Goal: Task Accomplishment & Management: Complete application form

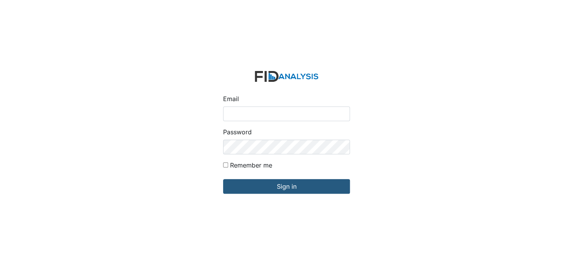
click at [243, 112] on input "Email" at bounding box center [286, 114] width 127 height 15
type input "[EMAIL_ADDRESS][DOMAIN_NAME]"
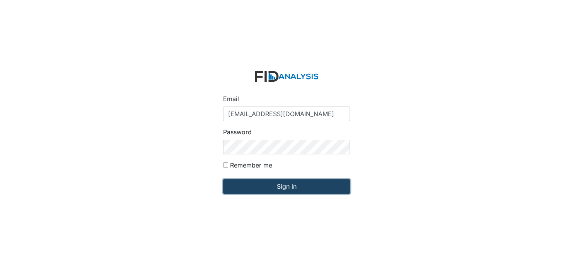
click at [270, 194] on input "Sign in" at bounding box center [286, 186] width 127 height 15
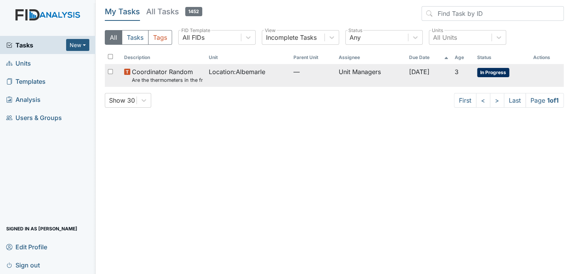
click at [491, 70] on span "In Progress" at bounding box center [493, 72] width 32 height 9
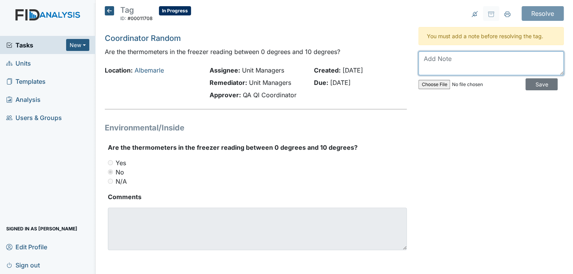
click at [441, 61] on textarea at bounding box center [490, 63] width 145 height 24
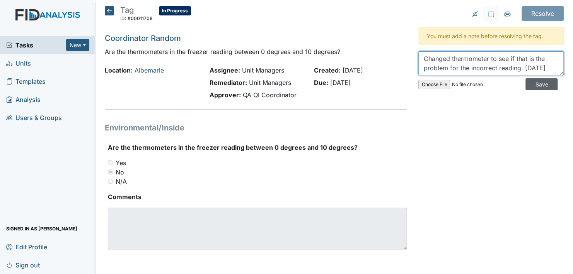
type textarea "Changed thermometer to see if that is the problem for the incorrect reading. 9/…"
click at [531, 81] on input "Save" at bounding box center [541, 84] width 32 height 12
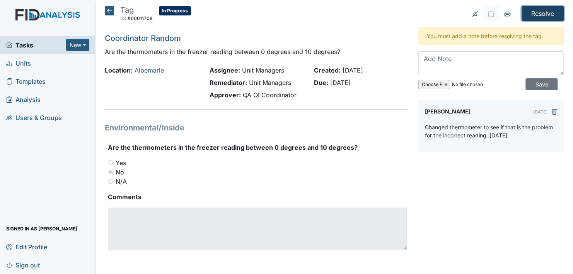
click at [530, 15] on input "Resolve" at bounding box center [542, 13] width 42 height 15
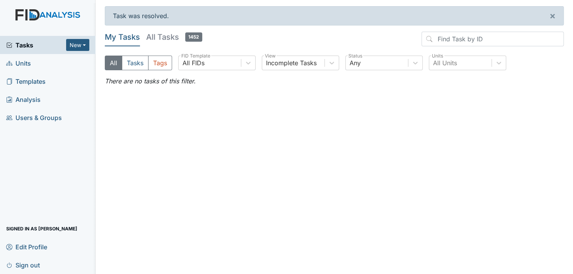
click at [25, 63] on span "Units" at bounding box center [18, 63] width 25 height 12
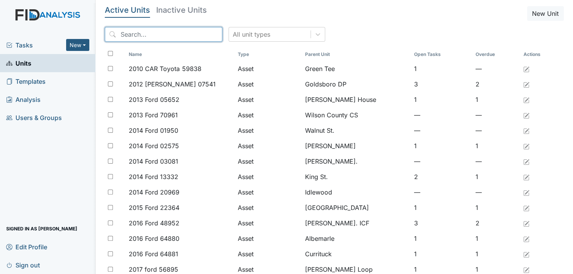
click at [135, 32] on input "search" at bounding box center [163, 34] width 117 height 15
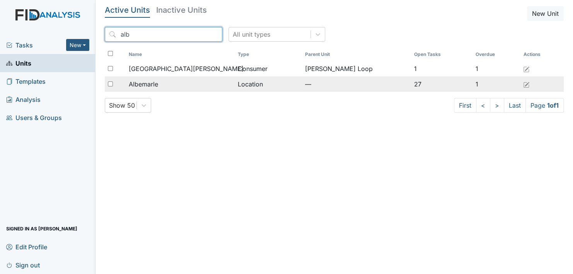
type input "alb"
click at [141, 81] on span "Albemarle" at bounding box center [143, 84] width 29 height 9
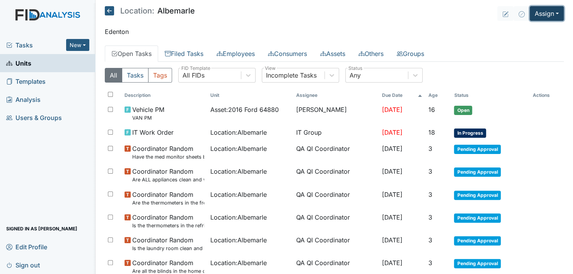
click at [543, 13] on button "Assign" at bounding box center [546, 13] width 34 height 15
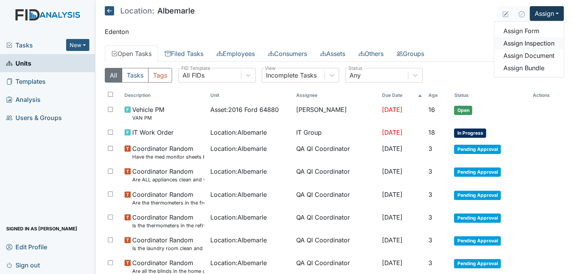
click at [535, 42] on link "Assign Inspection" at bounding box center [529, 43] width 70 height 12
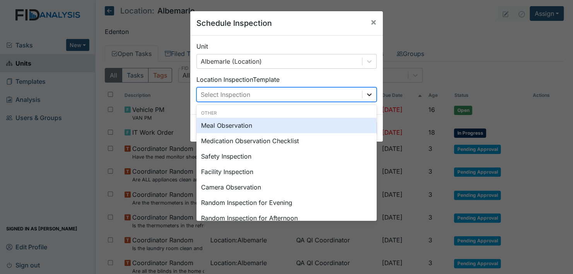
click at [365, 92] on icon at bounding box center [369, 95] width 8 height 8
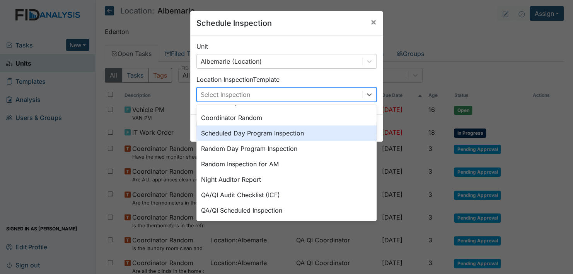
scroll to position [133, 0]
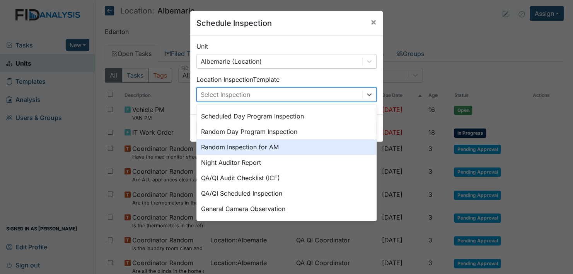
click at [292, 146] on div "Random Inspection for AM" at bounding box center [286, 146] width 180 height 15
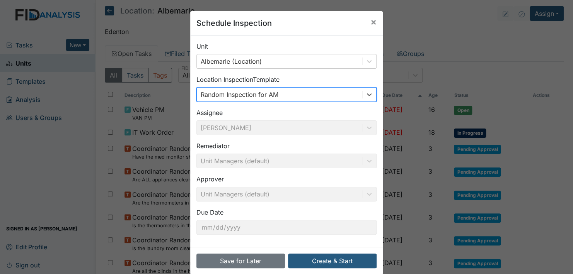
scroll to position [11, 0]
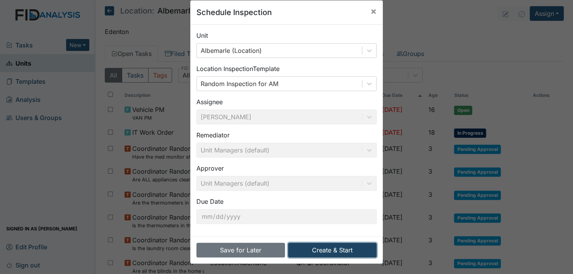
click at [339, 248] on button "Create & Start" at bounding box center [332, 250] width 88 height 15
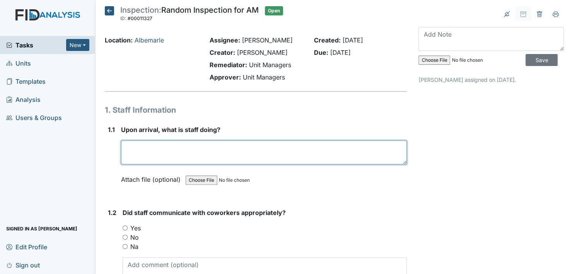
click at [135, 154] on textarea at bounding box center [264, 153] width 286 height 24
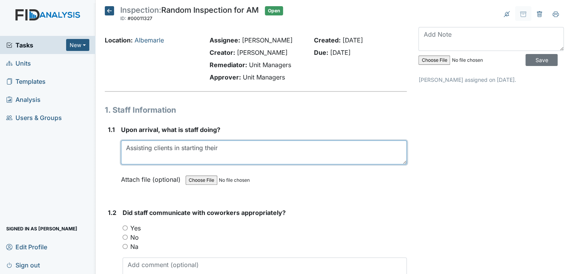
click at [237, 153] on textarea "Assisting clients in starting their" at bounding box center [264, 153] width 286 height 24
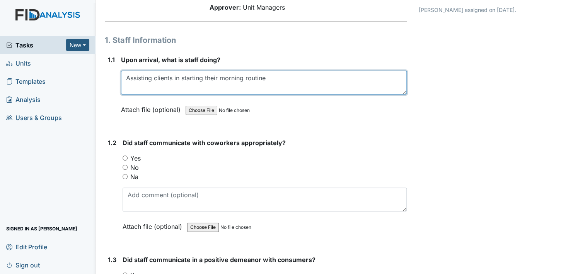
scroll to position [116, 0]
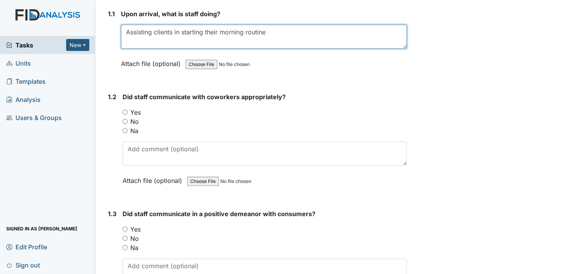
type textarea "Assisting clients in starting their morning routine"
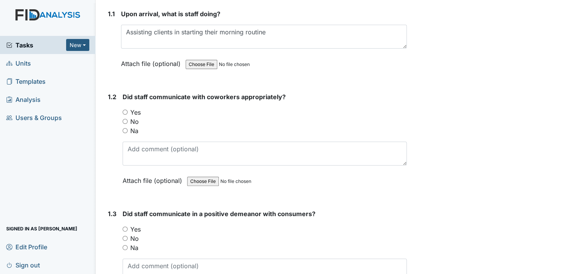
click at [125, 110] on input "Yes" at bounding box center [124, 112] width 5 height 5
radio input "true"
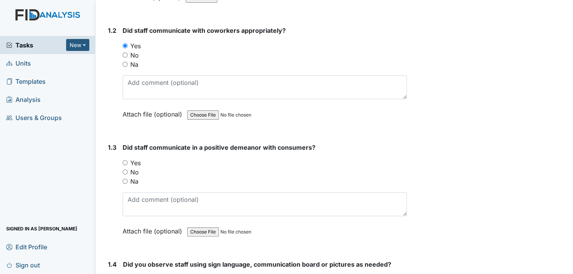
scroll to position [232, 0]
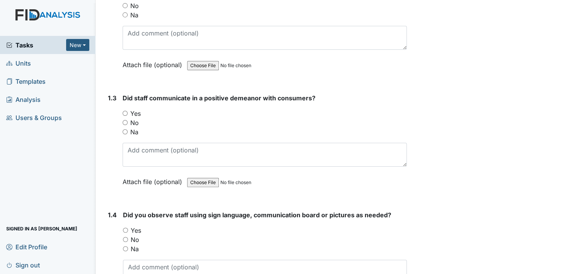
click at [125, 112] on input "Yes" at bounding box center [124, 113] width 5 height 5
radio input "true"
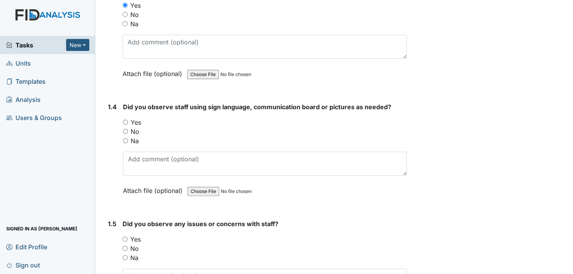
scroll to position [386, 0]
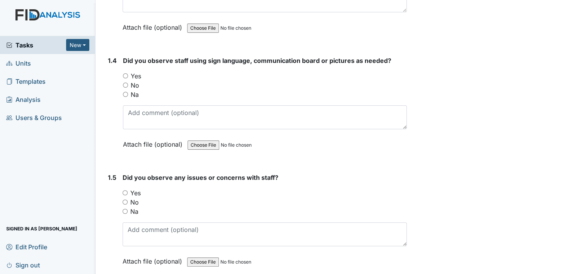
click at [127, 73] on input "Yes" at bounding box center [125, 75] width 5 height 5
radio input "true"
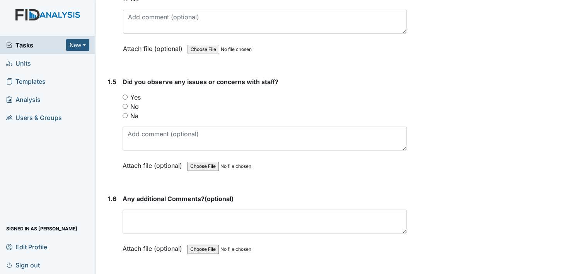
scroll to position [502, 0]
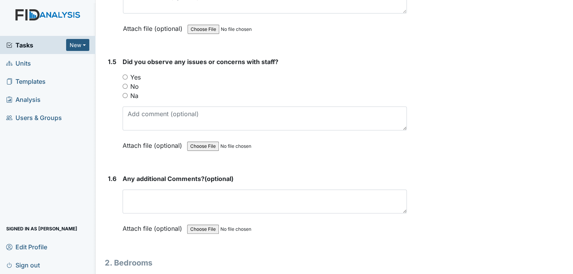
drag, startPoint x: 125, startPoint y: 85, endPoint x: 137, endPoint y: 86, distance: 12.0
click at [126, 85] on input "No" at bounding box center [124, 86] width 5 height 5
radio input "true"
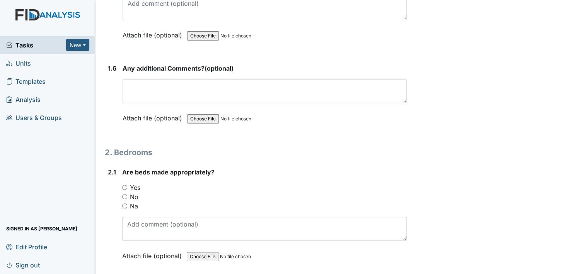
scroll to position [618, 0]
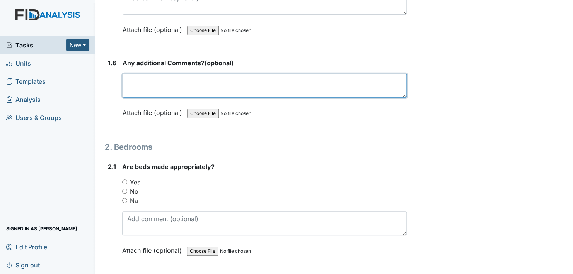
click at [151, 83] on textarea at bounding box center [264, 86] width 284 height 24
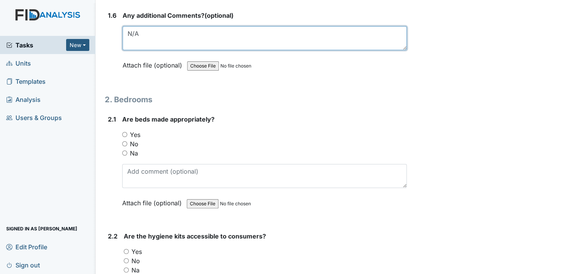
scroll to position [695, 0]
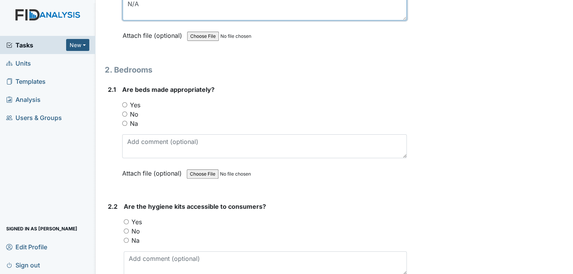
type textarea "N/A"
click at [124, 102] on input "Yes" at bounding box center [124, 104] width 5 height 5
radio input "true"
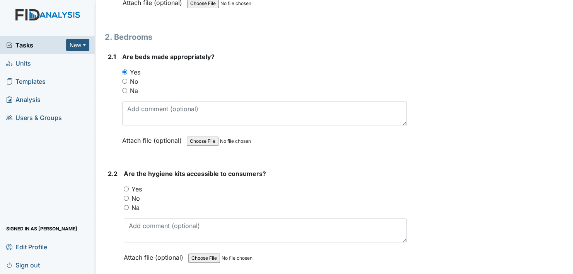
scroll to position [850, 0]
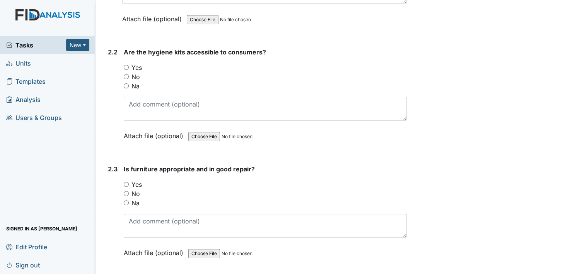
click at [127, 65] on input "Yes" at bounding box center [126, 67] width 5 height 5
radio input "true"
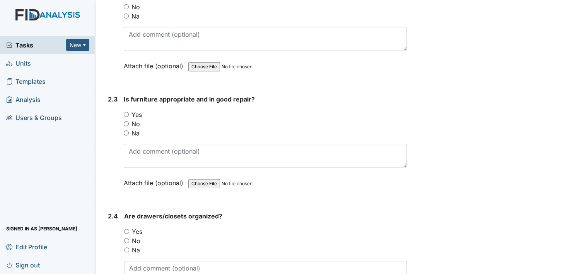
scroll to position [927, 0]
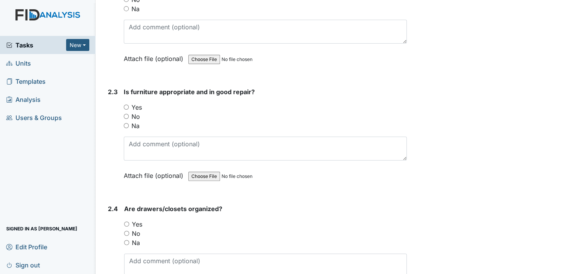
click at [127, 105] on input "Yes" at bounding box center [126, 107] width 5 height 5
radio input "true"
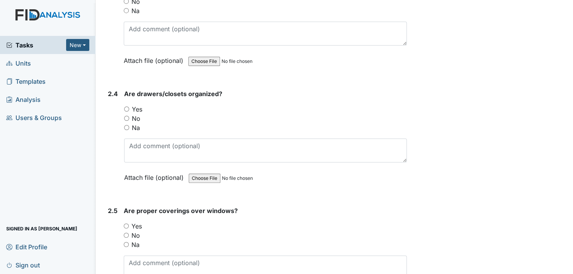
scroll to position [1043, 0]
click at [127, 106] on input "Yes" at bounding box center [126, 108] width 5 height 5
radio input "true"
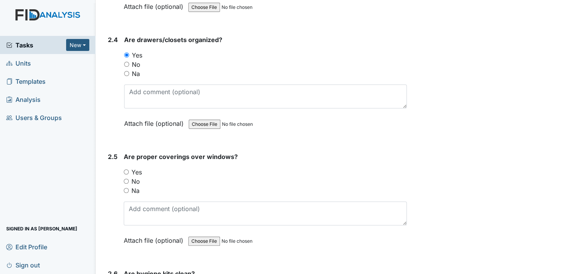
scroll to position [1159, 0]
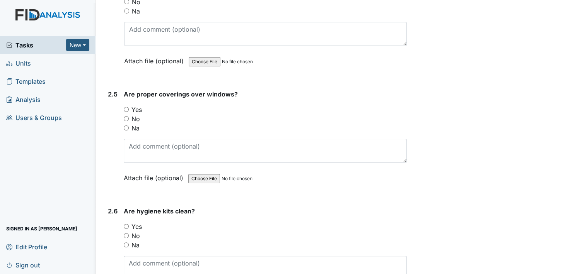
click at [125, 107] on input "Yes" at bounding box center [126, 109] width 5 height 5
radio input "true"
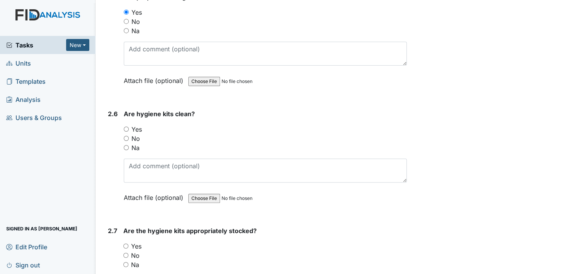
scroll to position [1275, 0]
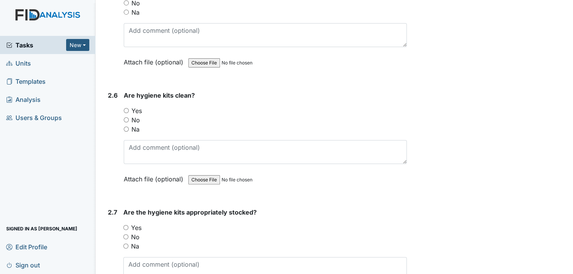
click at [126, 108] on input "Yes" at bounding box center [126, 110] width 5 height 5
radio input "true"
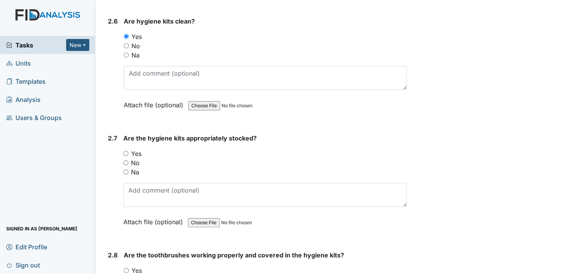
scroll to position [1352, 0]
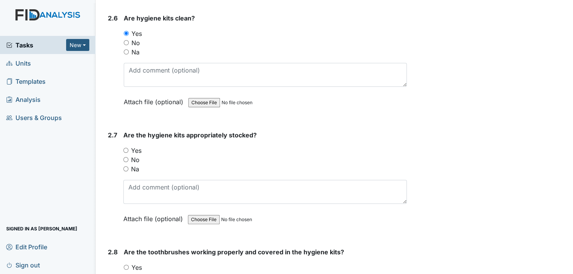
click at [124, 148] on input "Yes" at bounding box center [125, 150] width 5 height 5
radio input "true"
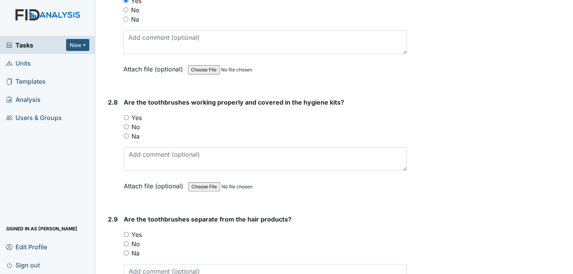
scroll to position [1507, 0]
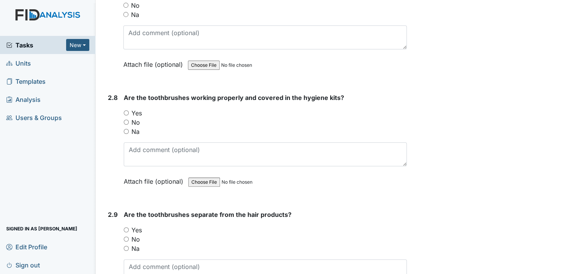
click at [127, 110] on input "Yes" at bounding box center [126, 112] width 5 height 5
radio input "true"
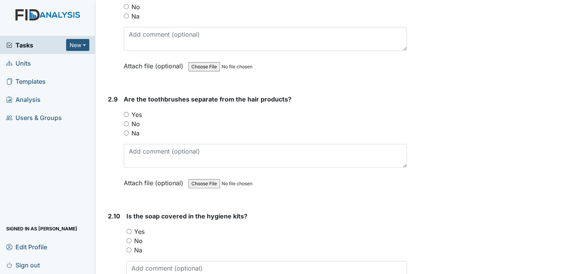
scroll to position [1623, 0]
click at [126, 112] on input "Yes" at bounding box center [126, 114] width 5 height 5
radio input "true"
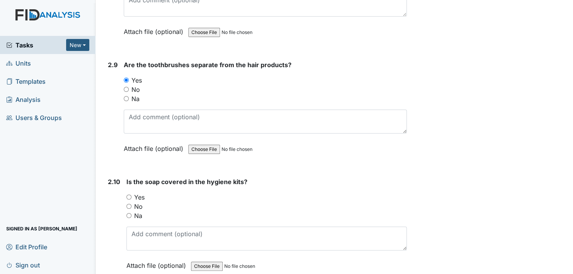
scroll to position [1739, 0]
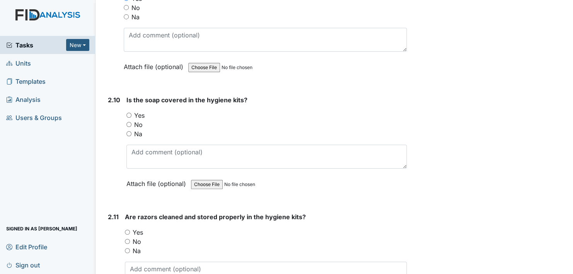
click at [129, 113] on input "Yes" at bounding box center [128, 115] width 5 height 5
radio input "true"
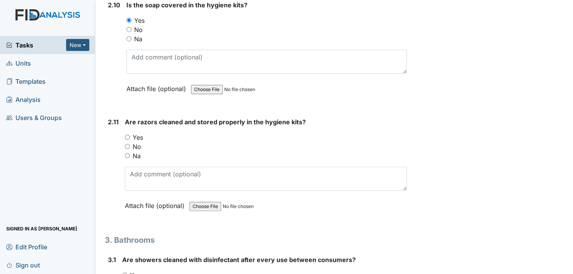
scroll to position [1854, 0]
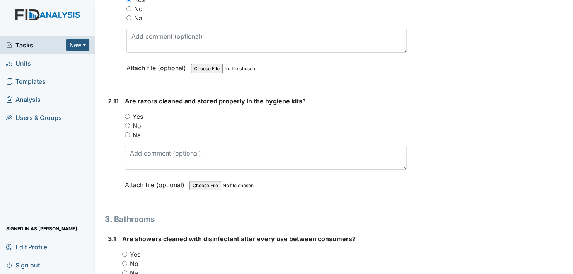
click at [128, 114] on input "Yes" at bounding box center [127, 116] width 5 height 5
radio input "true"
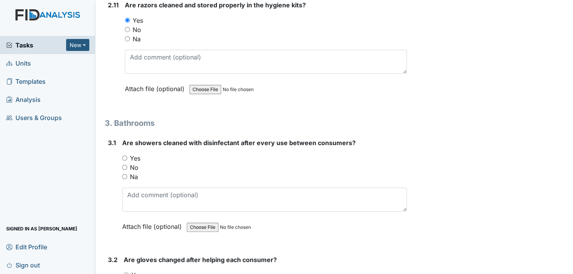
scroll to position [1970, 0]
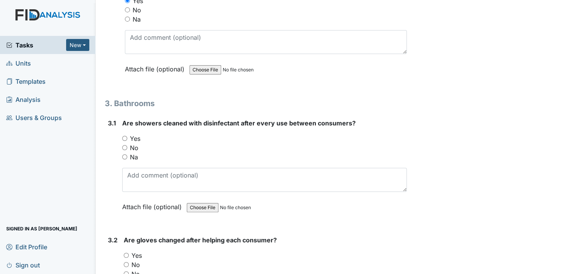
click at [124, 136] on input "Yes" at bounding box center [124, 138] width 5 height 5
radio input "true"
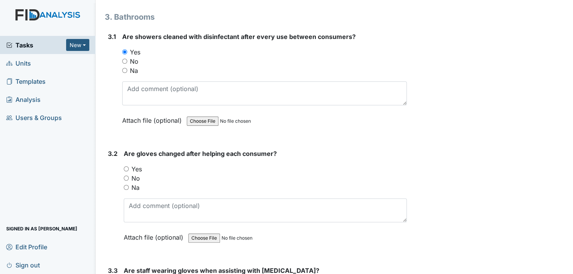
scroll to position [2086, 0]
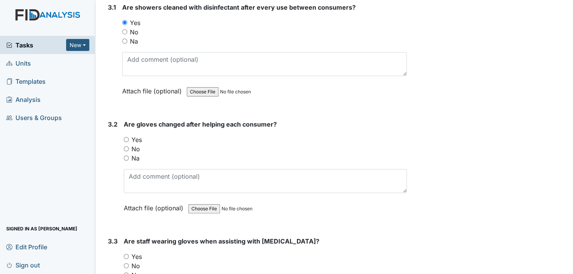
click at [126, 137] on input "Yes" at bounding box center [126, 139] width 5 height 5
radio input "true"
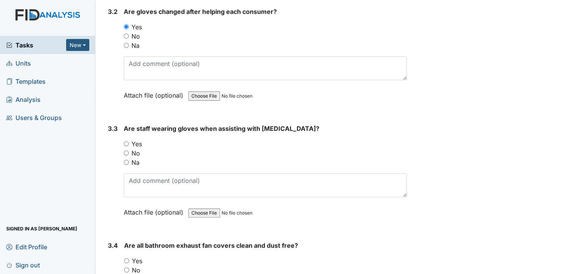
scroll to position [2202, 0]
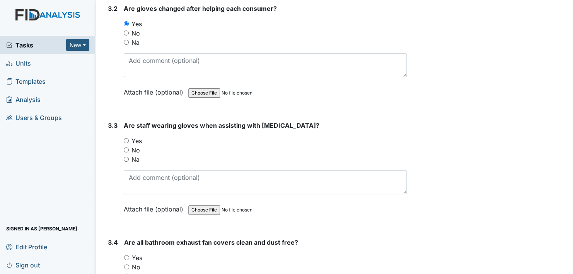
click at [126, 138] on input "Yes" at bounding box center [126, 140] width 5 height 5
radio input "true"
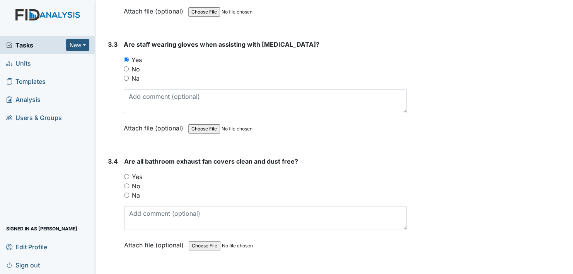
scroll to position [2318, 0]
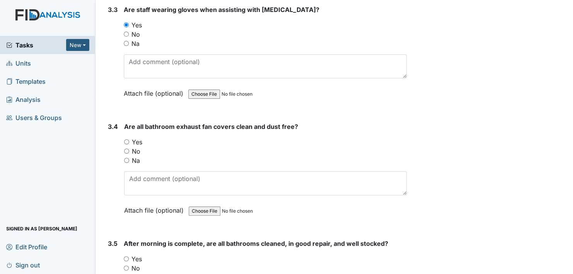
click at [127, 139] on input "Yes" at bounding box center [126, 141] width 5 height 5
radio input "true"
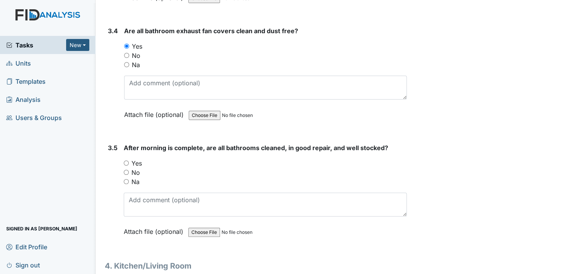
scroll to position [2434, 0]
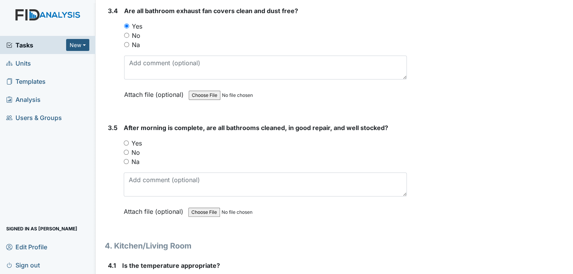
click at [127, 141] on input "Yes" at bounding box center [126, 143] width 5 height 5
radio input "true"
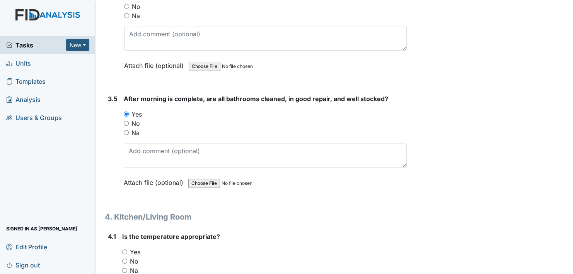
scroll to position [2550, 0]
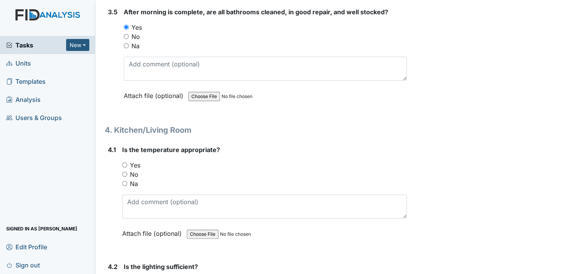
click at [124, 163] on input "Yes" at bounding box center [124, 165] width 5 height 5
radio input "true"
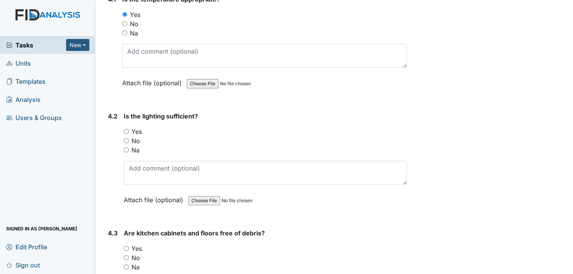
scroll to position [2704, 0]
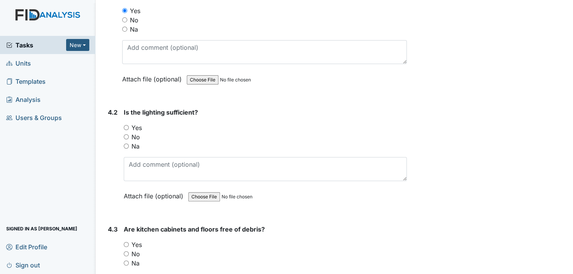
click at [126, 125] on input "Yes" at bounding box center [126, 127] width 5 height 5
radio input "true"
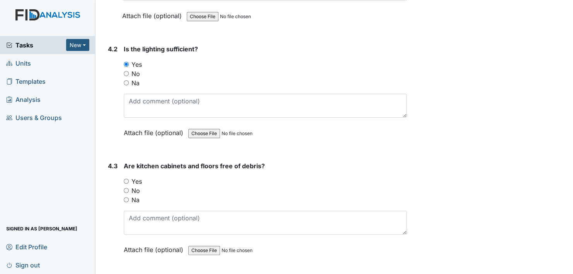
scroll to position [2782, 0]
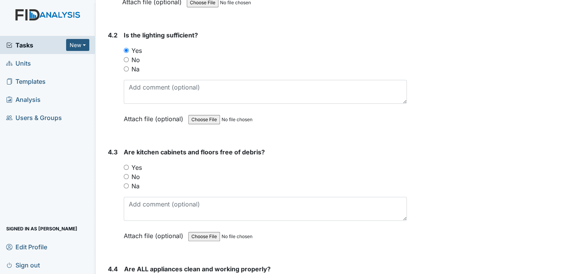
click at [125, 165] on input "Yes" at bounding box center [126, 167] width 5 height 5
radio input "true"
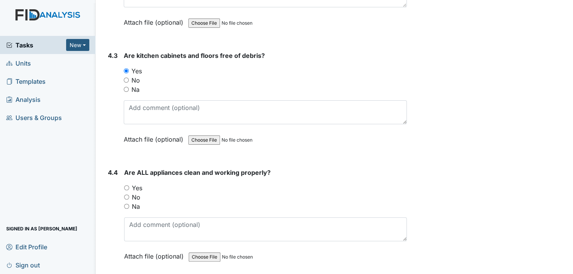
scroll to position [2898, 0]
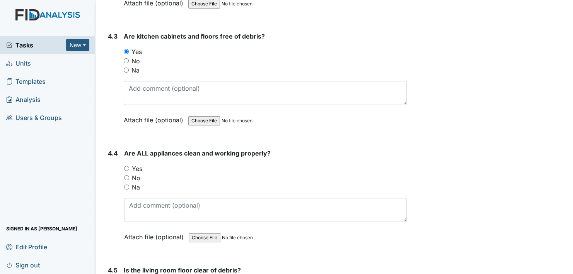
click at [127, 166] on input "Yes" at bounding box center [126, 168] width 5 height 5
radio input "true"
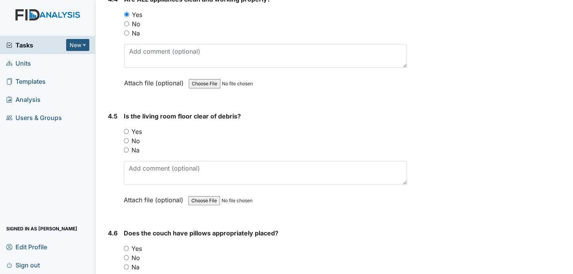
scroll to position [3052, 0]
click at [126, 129] on input "Yes" at bounding box center [126, 131] width 5 height 5
radio input "true"
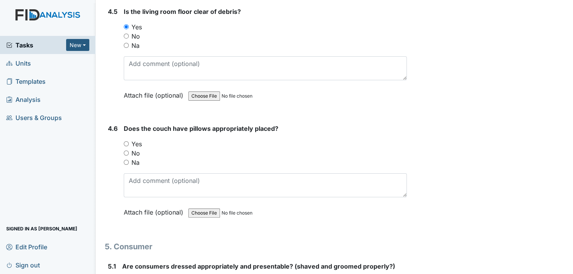
scroll to position [3168, 0]
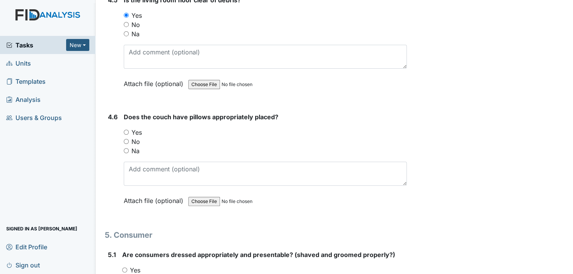
click at [126, 148] on input "Na" at bounding box center [126, 150] width 5 height 5
radio input "true"
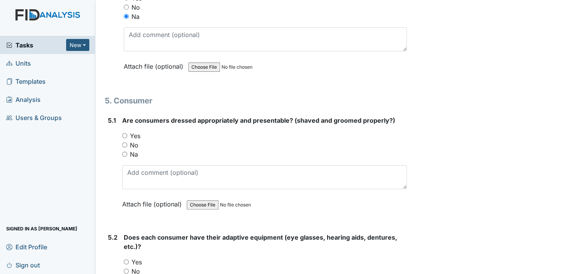
scroll to position [3322, 0]
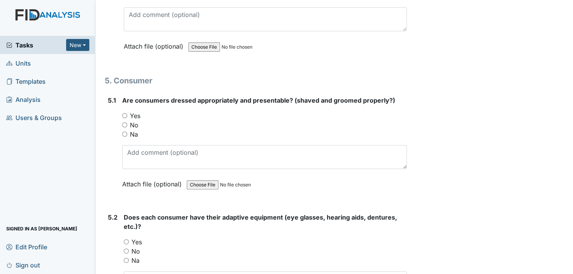
click at [125, 113] on input "Yes" at bounding box center [124, 115] width 5 height 5
radio input "true"
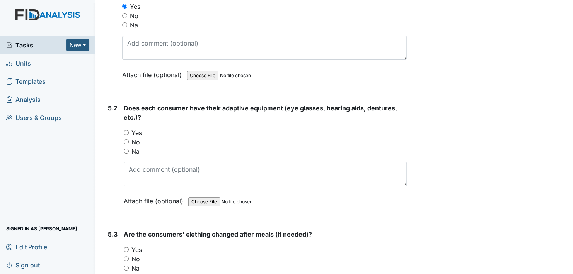
scroll to position [3438, 0]
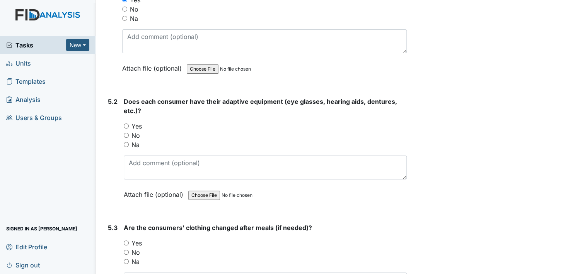
click at [126, 124] on input "Yes" at bounding box center [126, 126] width 5 height 5
radio input "true"
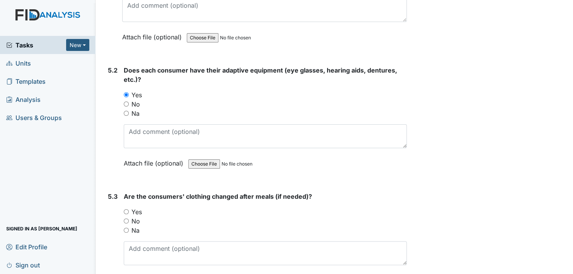
scroll to position [3554, 0]
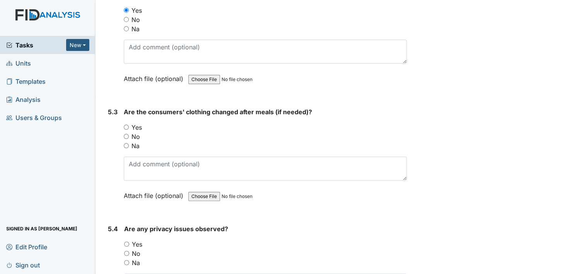
click at [127, 125] on input "Yes" at bounding box center [126, 127] width 5 height 5
radio input "true"
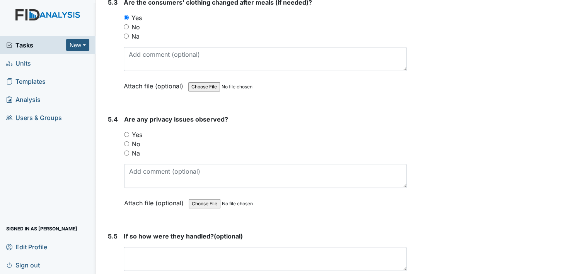
scroll to position [3670, 0]
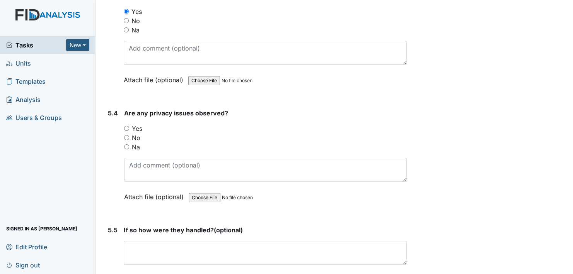
click at [124, 135] on input "No" at bounding box center [126, 137] width 5 height 5
radio input "true"
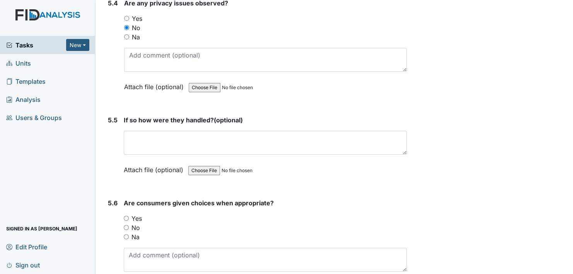
scroll to position [3786, 0]
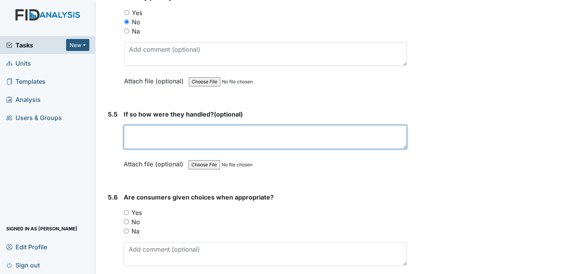
click at [169, 125] on textarea at bounding box center [265, 137] width 283 height 24
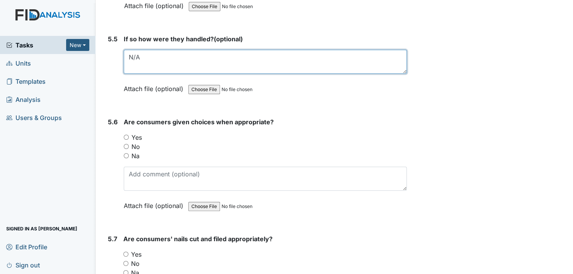
scroll to position [3863, 0]
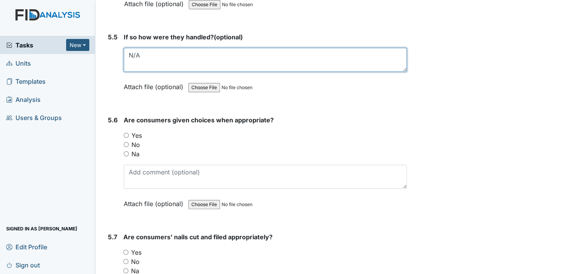
type textarea "N/A"
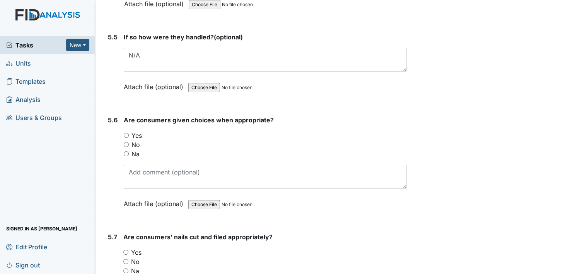
click at [126, 133] on input "Yes" at bounding box center [126, 135] width 5 height 5
radio input "true"
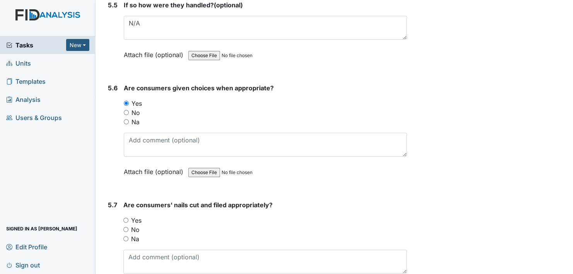
scroll to position [3979, 0]
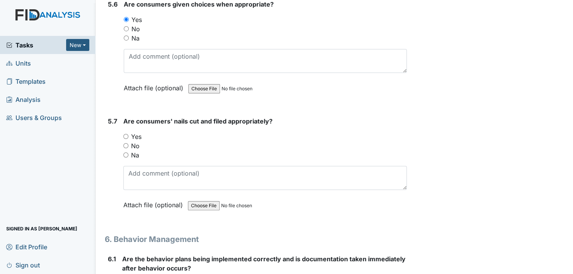
click at [126, 134] on input "Yes" at bounding box center [125, 136] width 5 height 5
radio input "true"
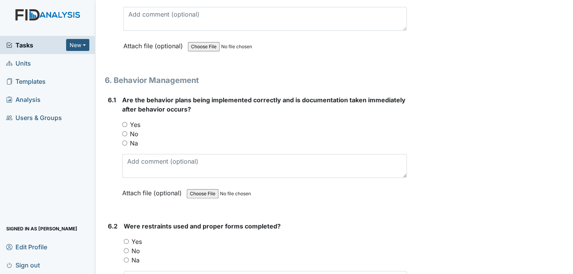
scroll to position [4134, 0]
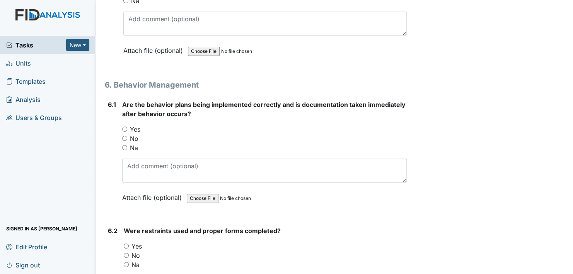
click at [124, 145] on input "Na" at bounding box center [124, 147] width 5 height 5
radio input "true"
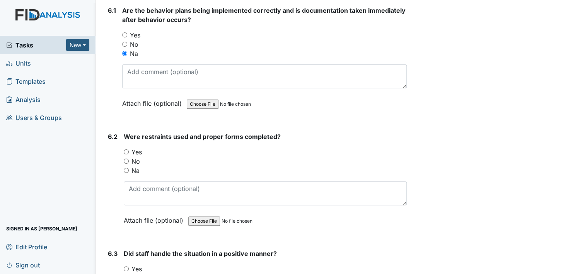
scroll to position [4250, 0]
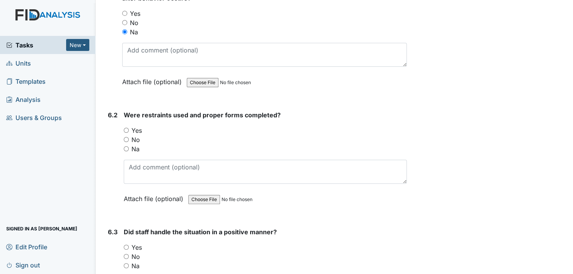
click at [126, 146] on input "Na" at bounding box center [126, 148] width 5 height 5
radio input "true"
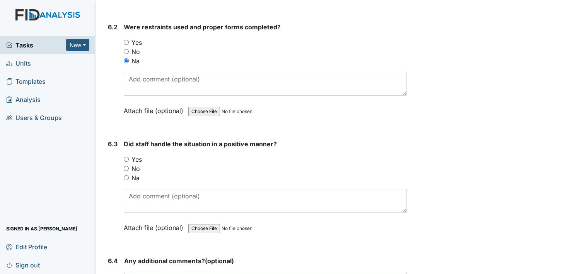
scroll to position [4366, 0]
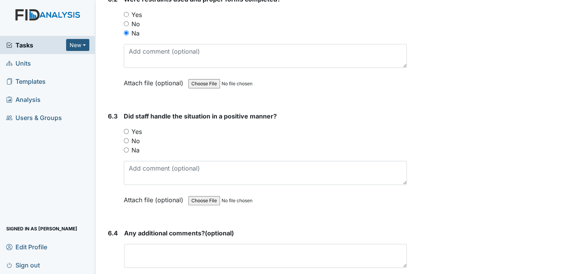
click at [127, 148] on input "Na" at bounding box center [126, 150] width 5 height 5
radio input "true"
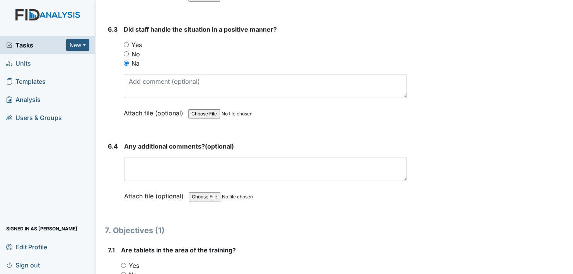
scroll to position [4481, 0]
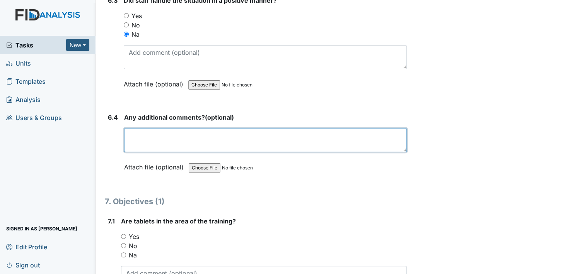
click at [150, 129] on textarea at bounding box center [265, 140] width 282 height 24
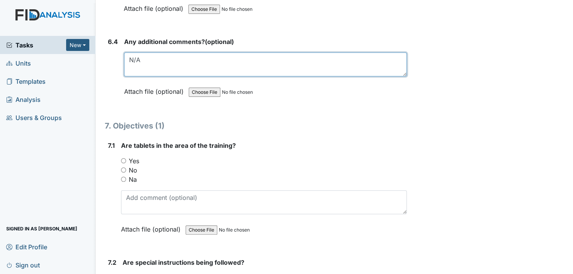
scroll to position [4597, 0]
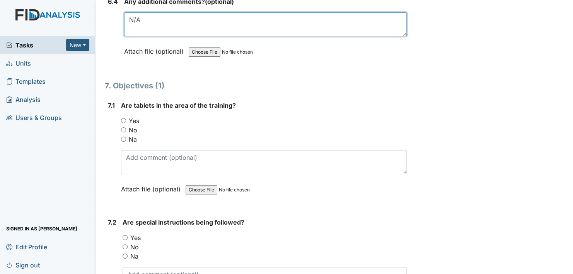
type textarea "N/A"
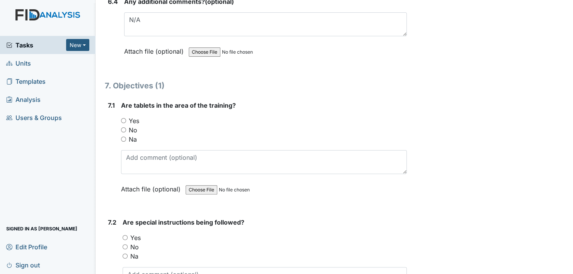
click at [124, 118] on input "Yes" at bounding box center [123, 120] width 5 height 5
radio input "true"
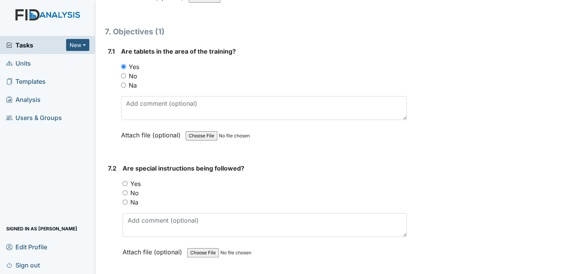
scroll to position [4675, 0]
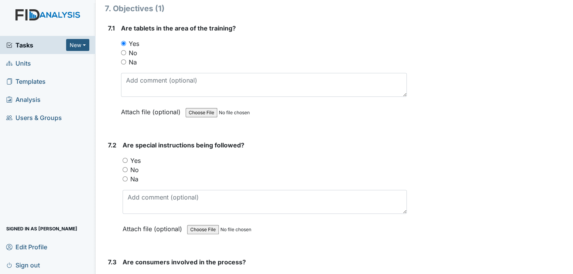
click at [126, 158] on input "Yes" at bounding box center [124, 160] width 5 height 5
radio input "true"
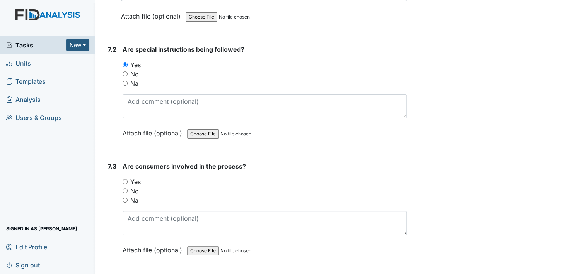
scroll to position [4791, 0]
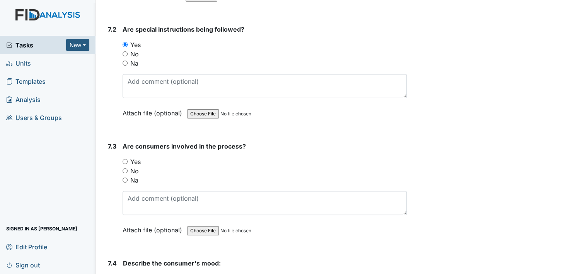
click at [126, 159] on input "Yes" at bounding box center [124, 161] width 5 height 5
radio input "true"
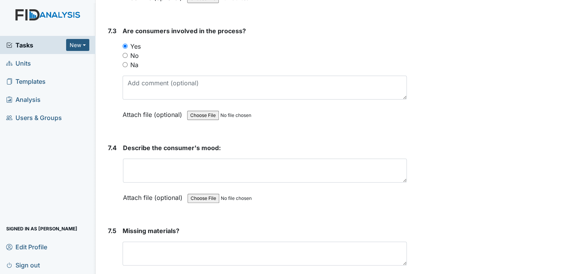
scroll to position [4906, 0]
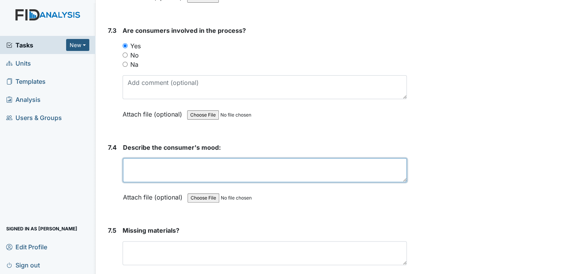
click at [146, 158] on textarea at bounding box center [265, 170] width 284 height 24
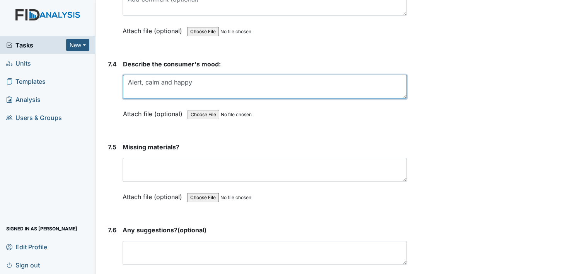
scroll to position [5022, 0]
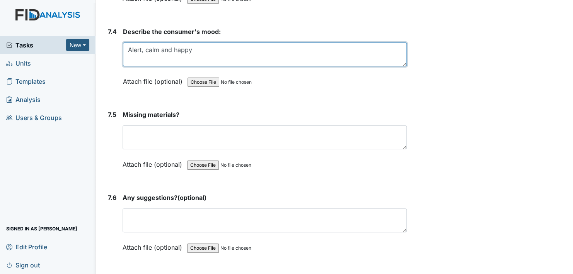
type textarea "Alert, calm and happy"
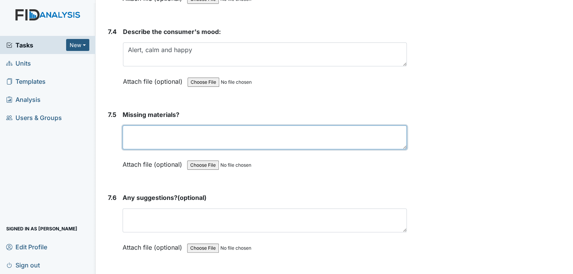
click at [162, 126] on textarea at bounding box center [264, 138] width 284 height 24
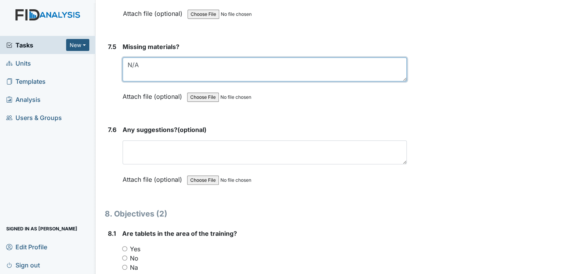
scroll to position [5100, 0]
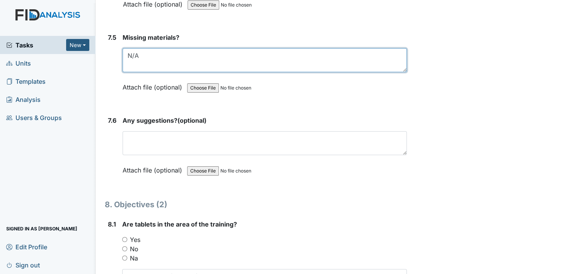
type textarea "N/A"
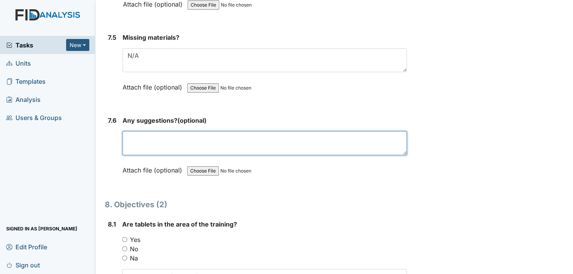
click at [172, 134] on textarea at bounding box center [264, 143] width 284 height 24
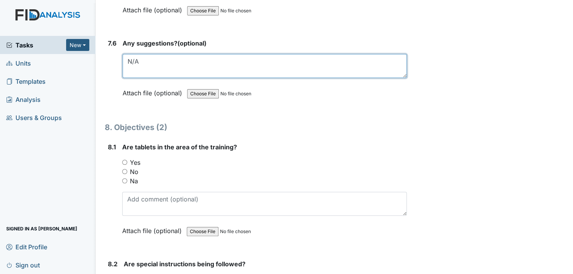
scroll to position [5254, 0]
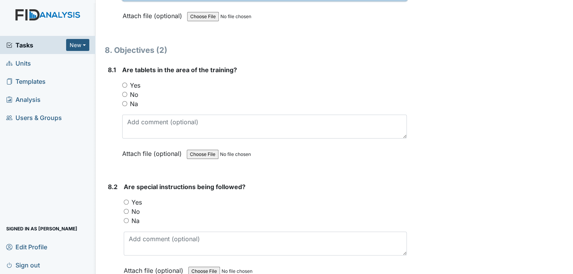
type textarea "N/A"
click at [123, 83] on input "Yes" at bounding box center [124, 85] width 5 height 5
radio input "true"
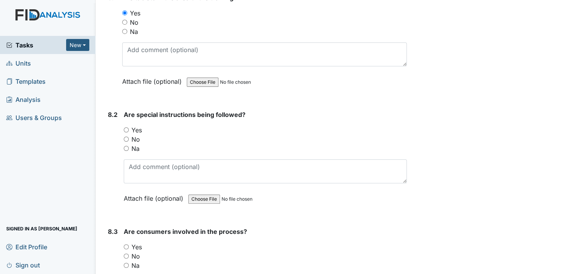
scroll to position [5331, 0]
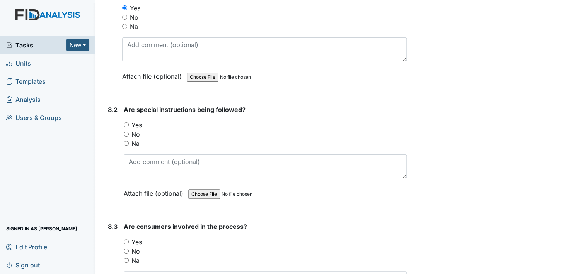
click at [125, 122] on input "Yes" at bounding box center [126, 124] width 5 height 5
radio input "true"
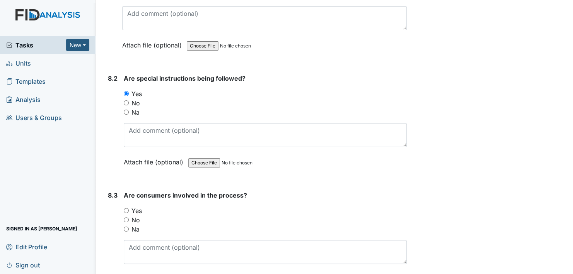
scroll to position [5409, 0]
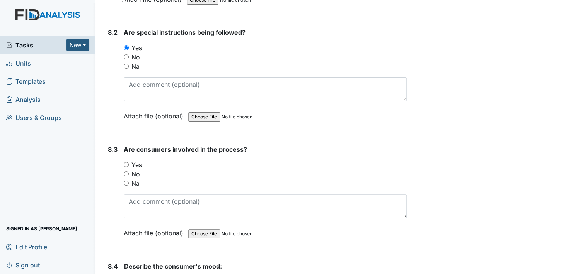
click at [126, 162] on input "Yes" at bounding box center [126, 164] width 5 height 5
radio input "true"
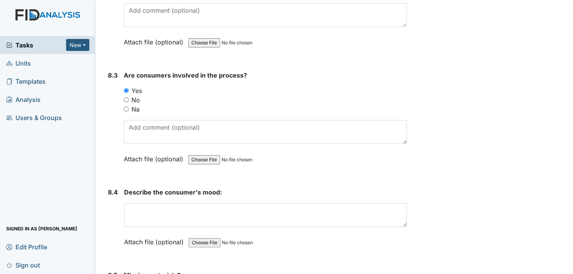
scroll to position [5486, 0]
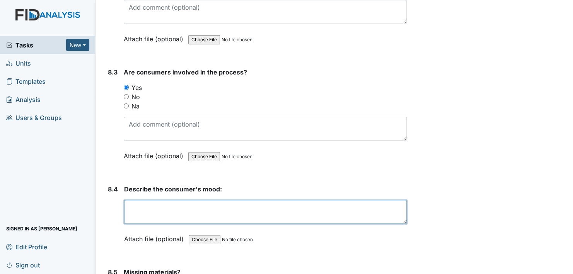
click at [158, 200] on textarea at bounding box center [265, 212] width 282 height 24
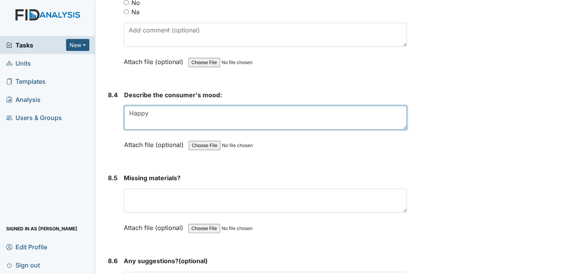
scroll to position [5602, 0]
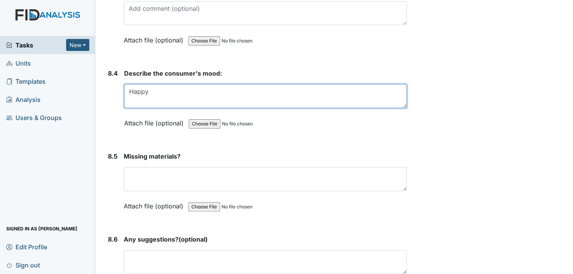
type textarea "Happy"
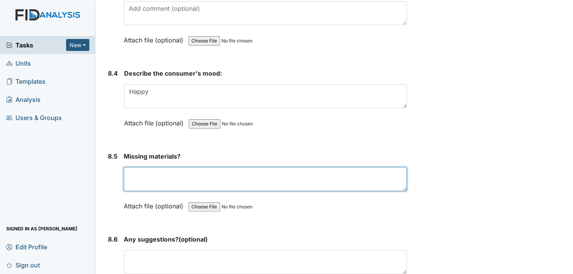
click at [147, 167] on textarea at bounding box center [265, 179] width 283 height 24
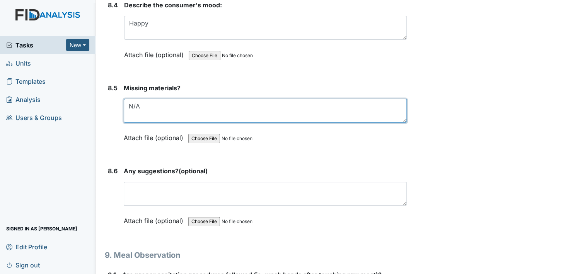
scroll to position [5679, 0]
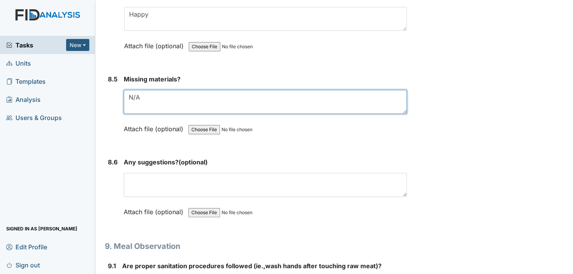
type textarea "N/A"
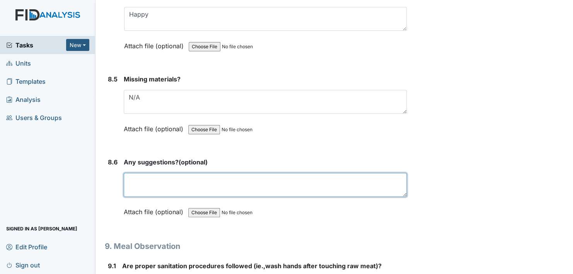
click at [144, 173] on textarea at bounding box center [265, 185] width 283 height 24
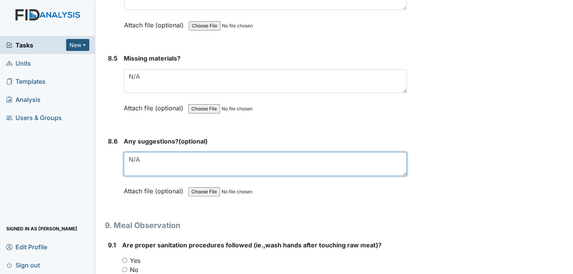
scroll to position [5795, 0]
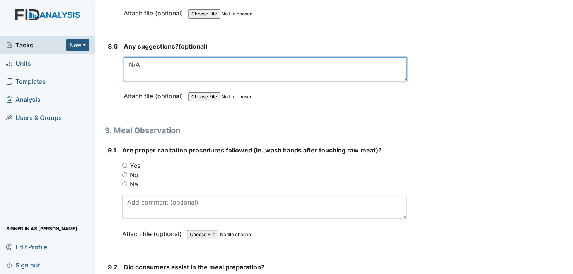
type textarea "N/A"
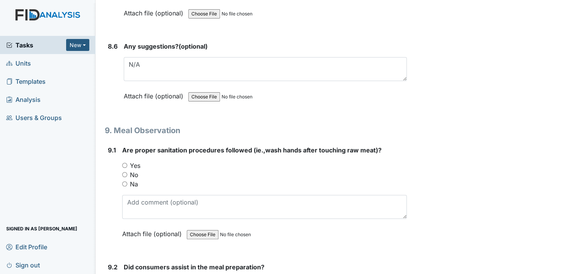
click at [123, 163] on input "Yes" at bounding box center [124, 165] width 5 height 5
radio input "true"
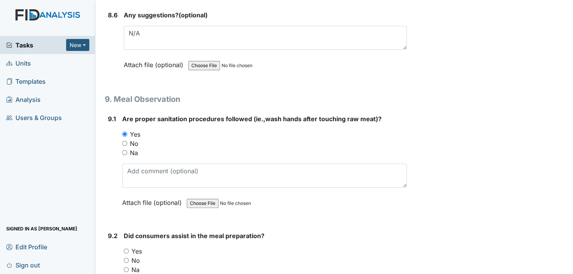
scroll to position [5911, 0]
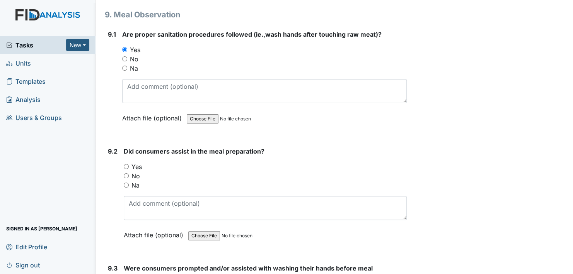
click at [125, 164] on input "Yes" at bounding box center [126, 166] width 5 height 5
radio input "true"
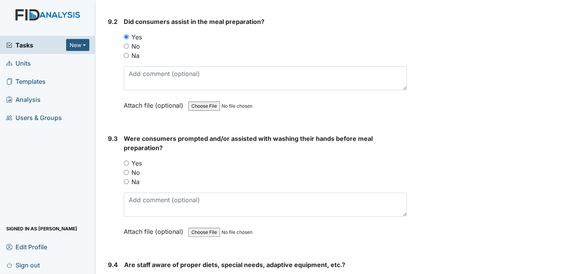
scroll to position [6065, 0]
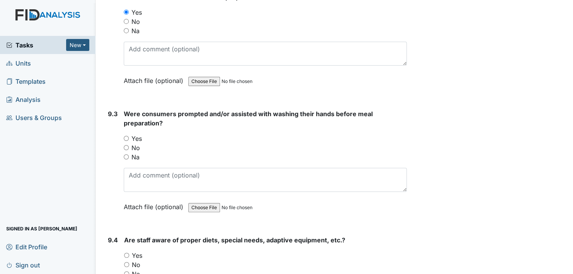
click at [127, 136] on input "Yes" at bounding box center [126, 138] width 5 height 5
radio input "true"
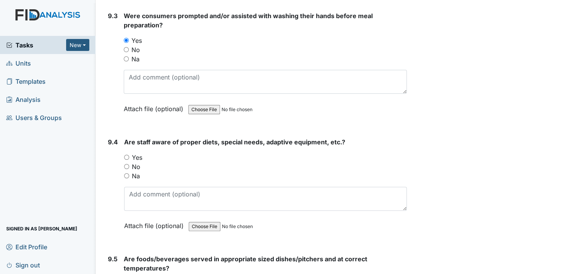
scroll to position [6181, 0]
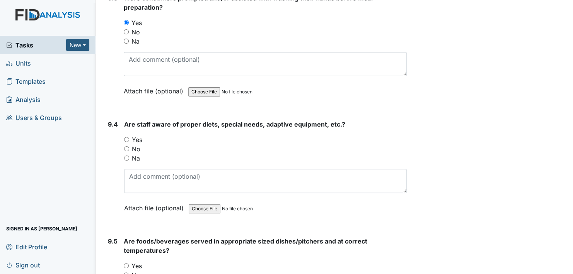
click at [127, 137] on input "Yes" at bounding box center [126, 139] width 5 height 5
radio input "true"
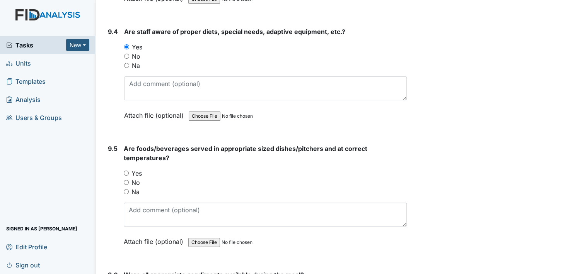
scroll to position [6297, 0]
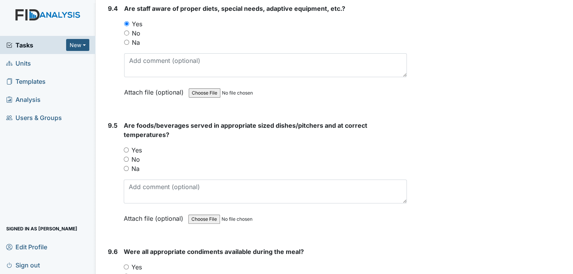
click at [126, 148] on input "Yes" at bounding box center [126, 150] width 5 height 5
radio input "true"
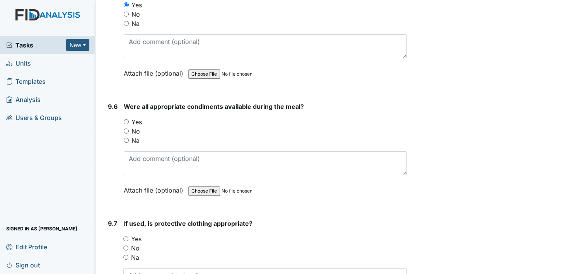
scroll to position [6452, 0]
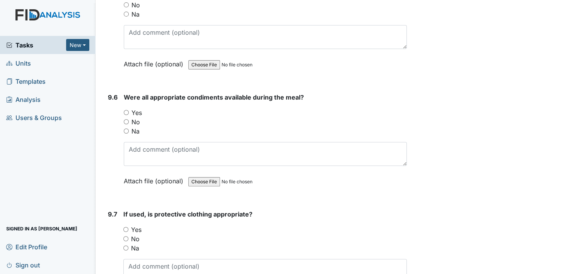
click at [126, 110] on input "Yes" at bounding box center [126, 112] width 5 height 5
radio input "true"
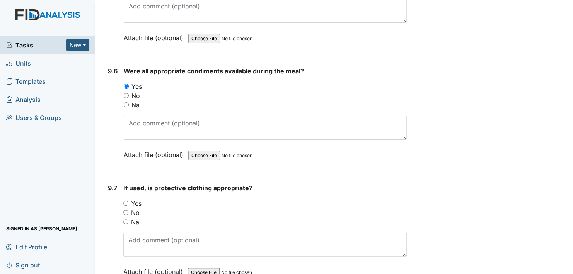
scroll to position [6529, 0]
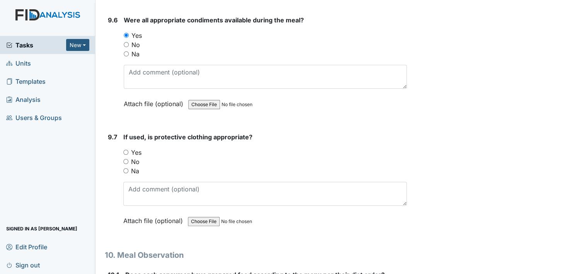
click at [127, 150] on input "Yes" at bounding box center [125, 152] width 5 height 5
radio input "true"
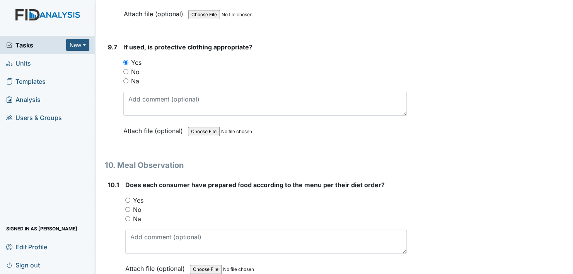
scroll to position [6645, 0]
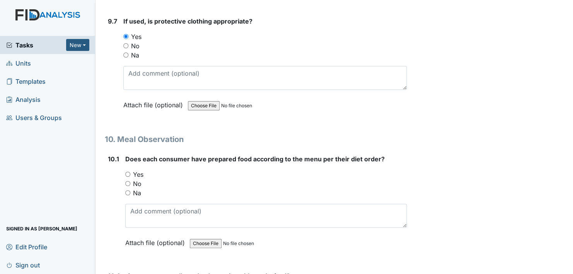
click at [129, 172] on input "Yes" at bounding box center [127, 174] width 5 height 5
radio input "true"
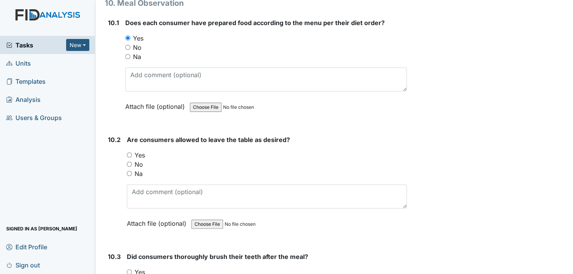
scroll to position [6799, 0]
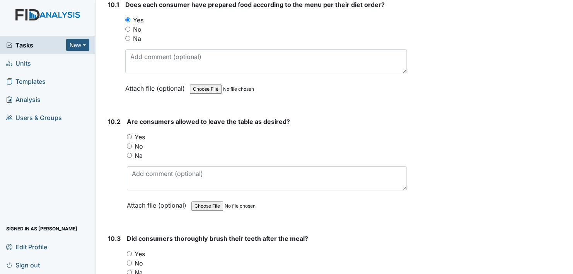
drag, startPoint x: 129, startPoint y: 112, endPoint x: 139, endPoint y: 114, distance: 10.2
click at [130, 134] on input "Yes" at bounding box center [129, 136] width 5 height 5
radio input "true"
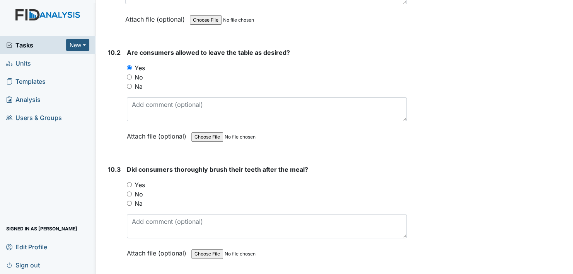
scroll to position [6877, 0]
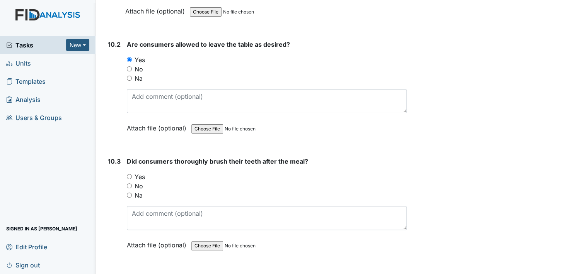
drag, startPoint x: 130, startPoint y: 153, endPoint x: 134, endPoint y: 151, distance: 4.9
click at [131, 174] on input "Yes" at bounding box center [129, 176] width 5 height 5
radio input "true"
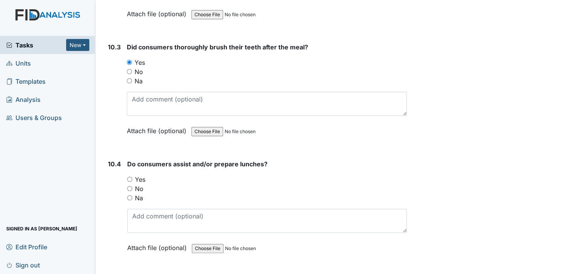
scroll to position [6993, 0]
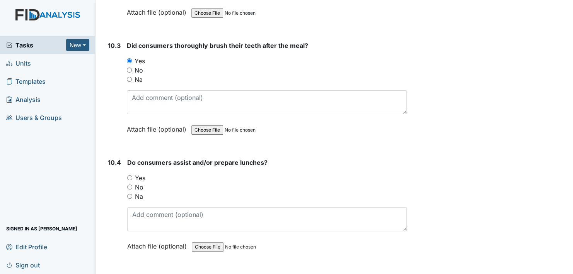
click at [130, 175] on input "Yes" at bounding box center [129, 177] width 5 height 5
radio input "true"
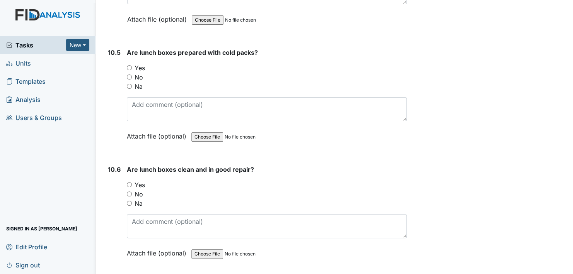
scroll to position [7224, 0]
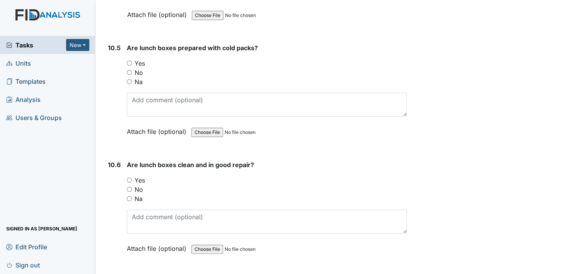
click at [128, 178] on input "Yes" at bounding box center [129, 180] width 5 height 5
radio input "true"
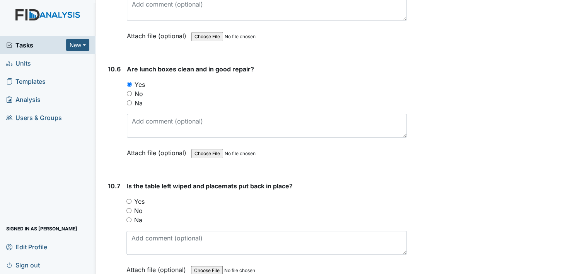
scroll to position [7340, 0]
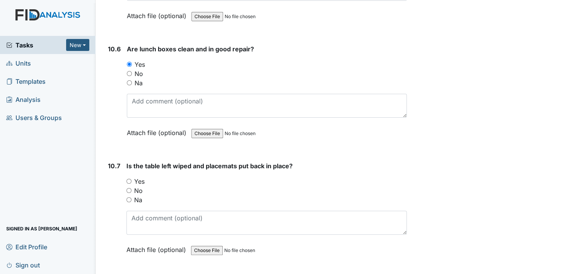
click at [129, 179] on input "Yes" at bounding box center [128, 181] width 5 height 5
radio input "true"
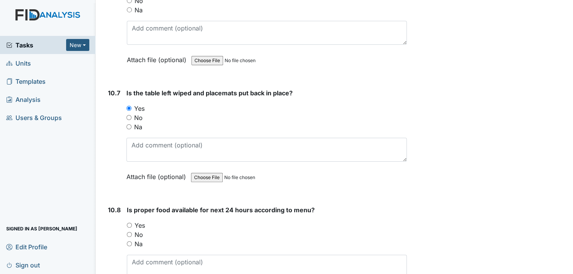
scroll to position [7456, 0]
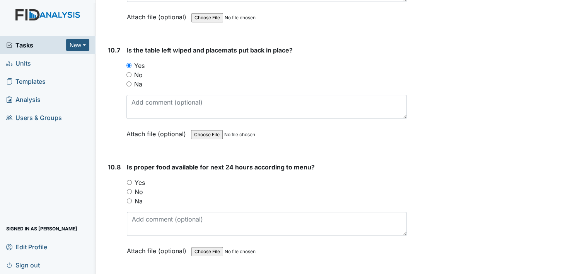
drag, startPoint x: 129, startPoint y: 156, endPoint x: 143, endPoint y: 158, distance: 14.9
click at [130, 180] on input "Yes" at bounding box center [129, 182] width 5 height 5
radio input "true"
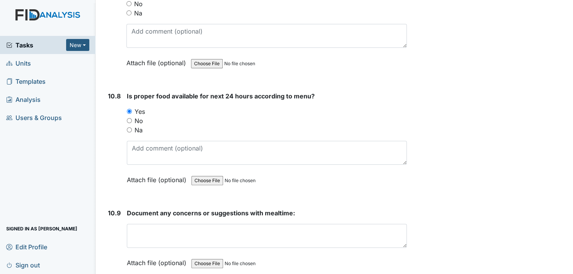
scroll to position [7534, 0]
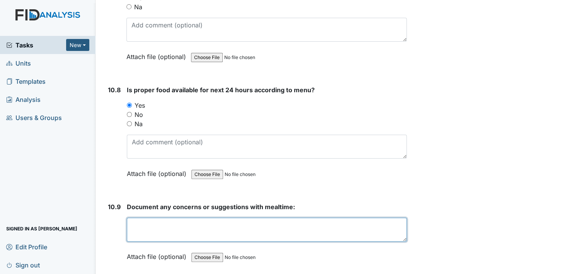
click at [173, 218] on textarea at bounding box center [267, 230] width 280 height 24
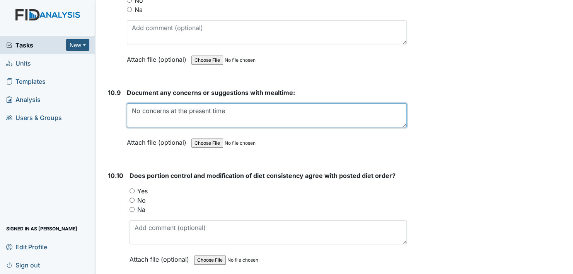
scroll to position [7649, 0]
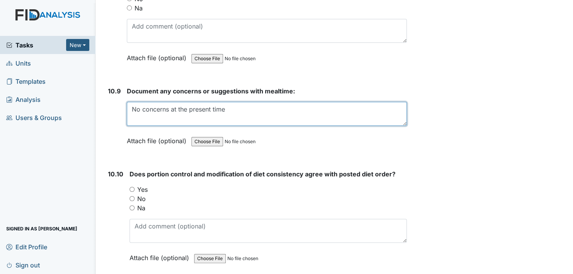
type textarea "No concerns at the present time"
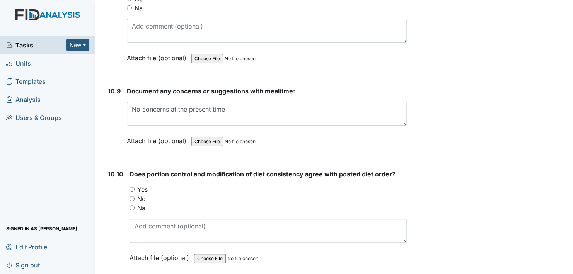
drag, startPoint x: 130, startPoint y: 162, endPoint x: 139, endPoint y: 165, distance: 9.7
click at [131, 187] on input "Yes" at bounding box center [131, 189] width 5 height 5
radio input "true"
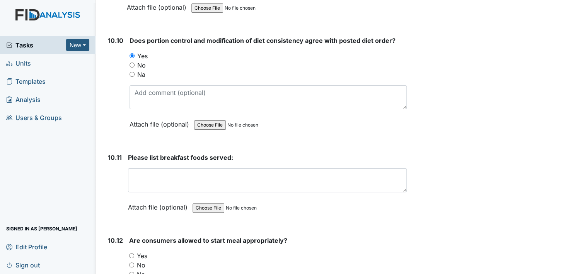
scroll to position [7804, 0]
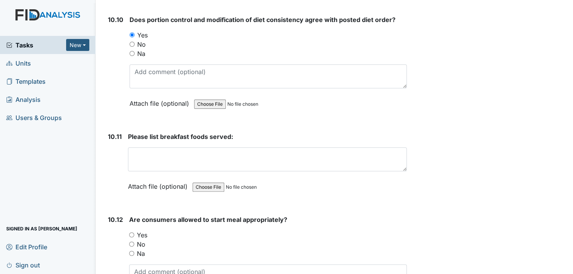
click at [131, 233] on input "Yes" at bounding box center [131, 235] width 5 height 5
radio input "true"
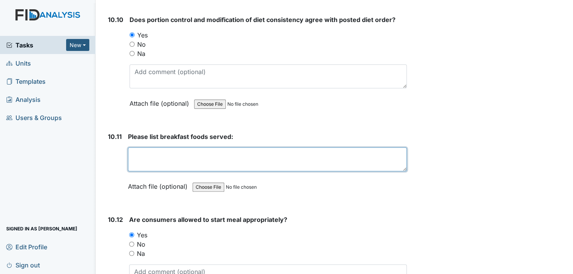
click at [149, 148] on textarea at bounding box center [267, 160] width 279 height 24
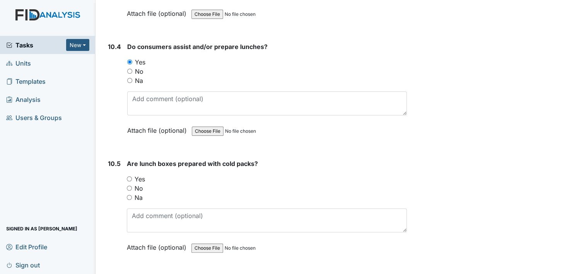
scroll to position [7109, 0]
type textarea "Grits, biscuits, orange juice, milk, water"
drag, startPoint x: 129, startPoint y: 155, endPoint x: 141, endPoint y: 158, distance: 12.1
click at [129, 177] on input "Yes" at bounding box center [129, 179] width 5 height 5
radio input "true"
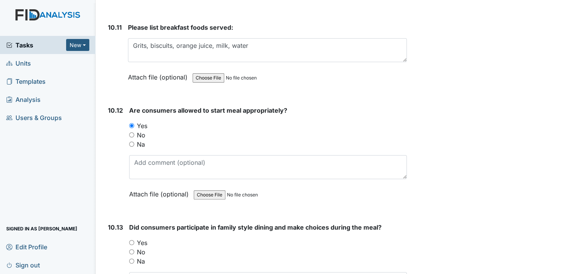
scroll to position [7920, 0]
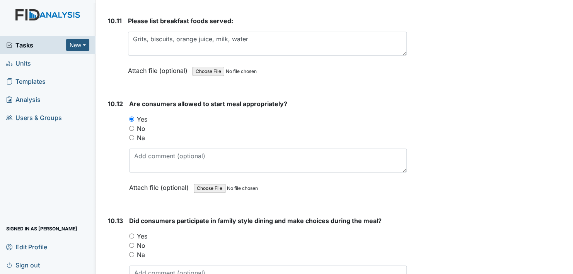
click at [130, 234] on input "Yes" at bounding box center [131, 236] width 5 height 5
radio input "true"
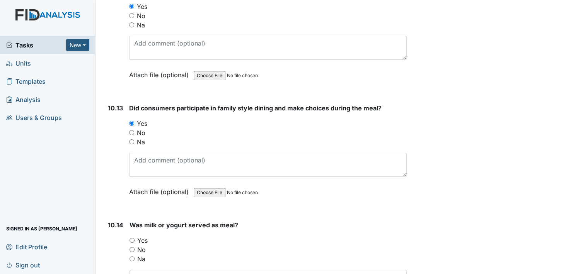
scroll to position [8113, 0]
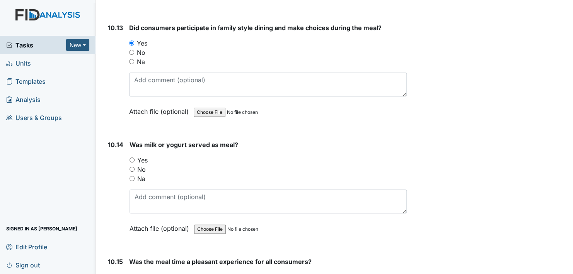
click at [132, 158] on input "Yes" at bounding box center [131, 160] width 5 height 5
radio input "true"
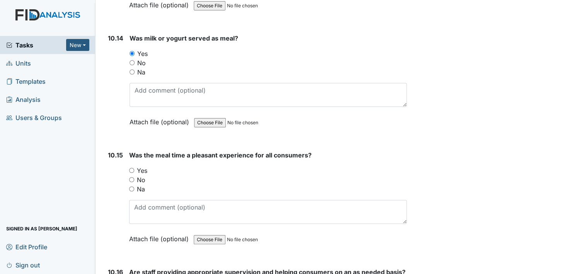
scroll to position [8229, 0]
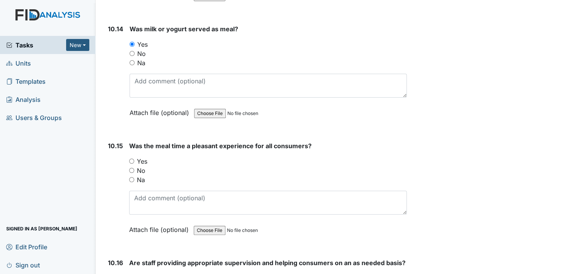
drag, startPoint x: 129, startPoint y: 134, endPoint x: 170, endPoint y: 145, distance: 42.8
click at [129, 159] on input "Yes" at bounding box center [131, 161] width 5 height 5
radio input "true"
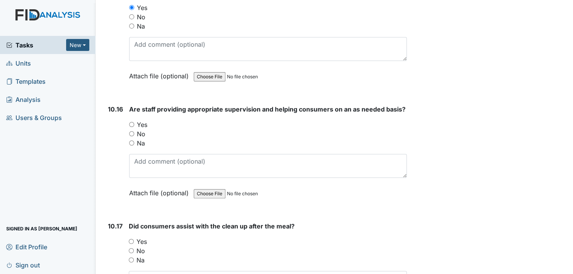
scroll to position [8383, 0]
click at [131, 121] on input "Yes" at bounding box center [131, 123] width 5 height 5
radio input "true"
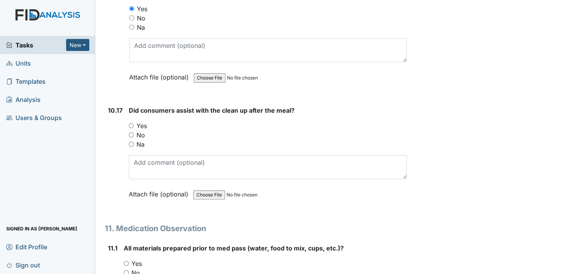
scroll to position [8499, 0]
click at [131, 122] on input "Yes" at bounding box center [131, 124] width 5 height 5
radio input "true"
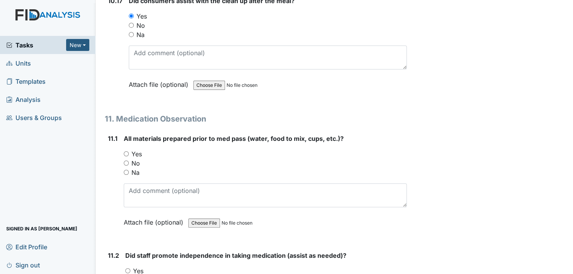
scroll to position [8615, 0]
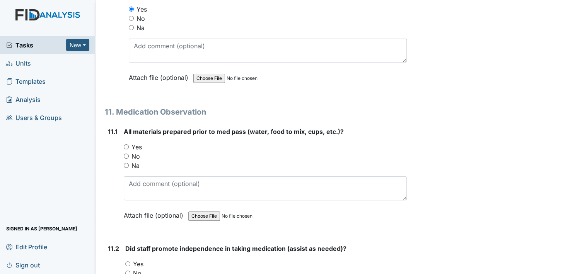
click at [127, 144] on input "Yes" at bounding box center [126, 146] width 5 height 5
radio input "true"
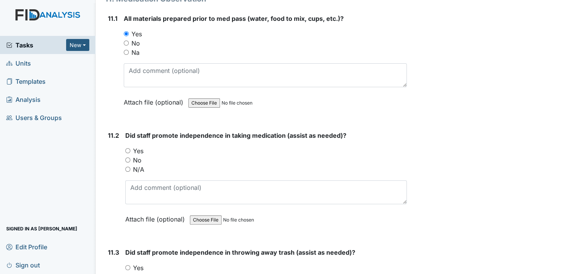
scroll to position [8770, 0]
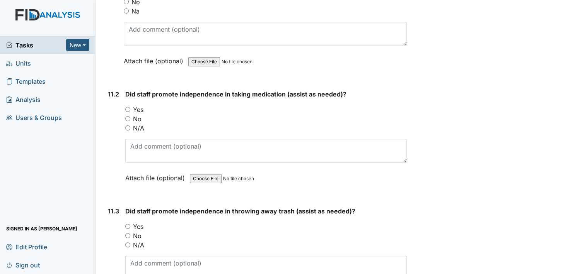
click at [127, 107] on input "Yes" at bounding box center [127, 109] width 5 height 5
radio input "true"
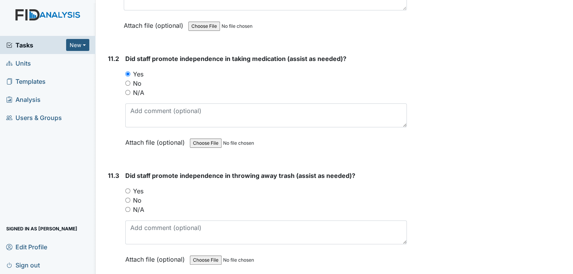
scroll to position [8886, 0]
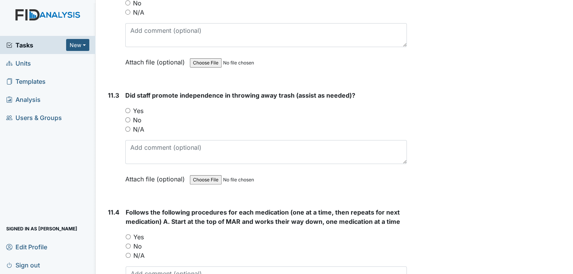
click at [129, 108] on input "Yes" at bounding box center [127, 110] width 5 height 5
radio input "true"
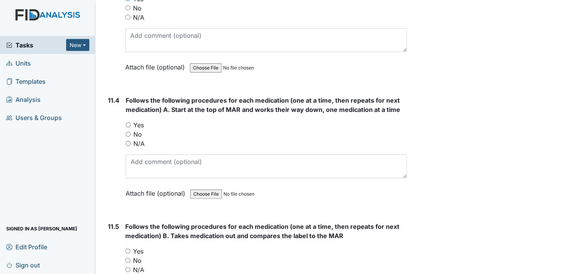
scroll to position [9002, 0]
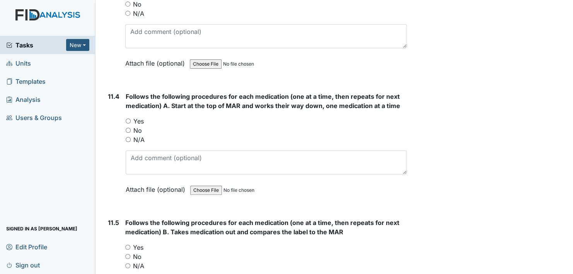
click at [129, 119] on input "Yes" at bounding box center [128, 121] width 5 height 5
radio input "true"
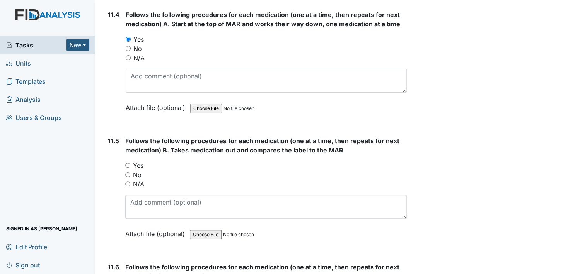
scroll to position [9156, 0]
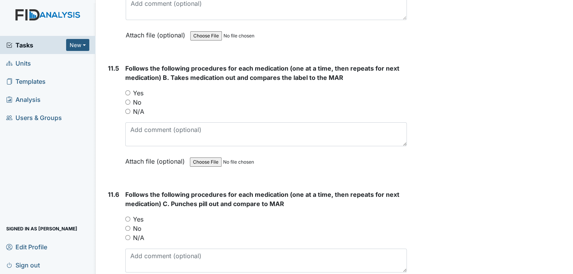
click at [128, 90] on input "Yes" at bounding box center [127, 92] width 5 height 5
radio input "true"
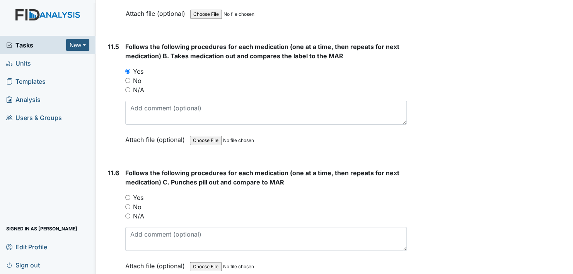
scroll to position [9233, 0]
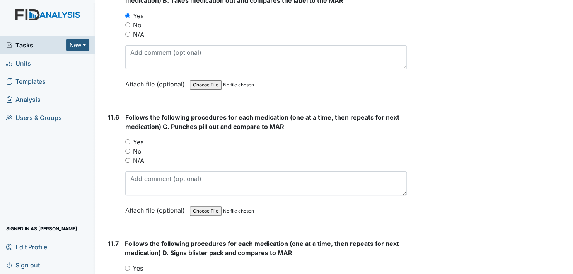
click at [128, 139] on input "Yes" at bounding box center [127, 141] width 5 height 5
radio input "true"
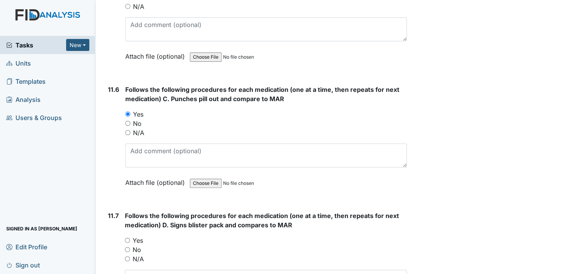
scroll to position [9349, 0]
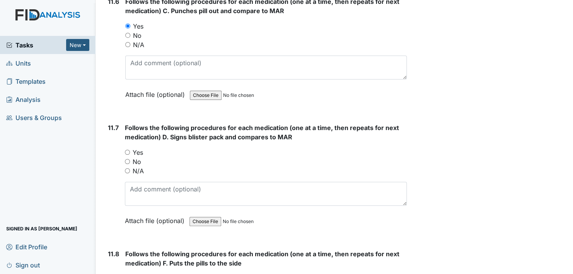
click at [127, 150] on input "Yes" at bounding box center [127, 152] width 5 height 5
radio input "true"
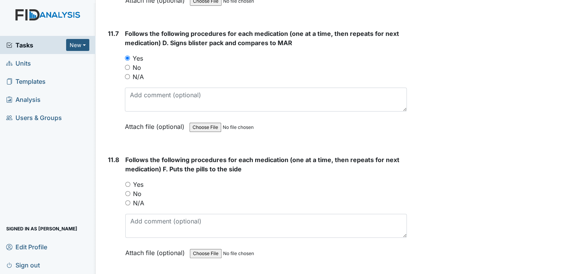
scroll to position [9504, 0]
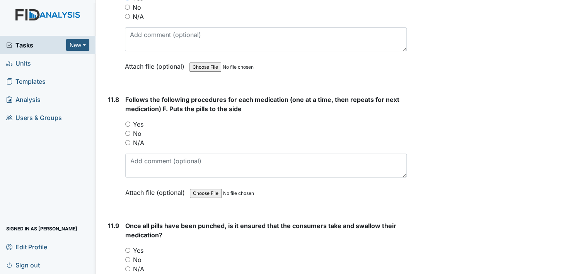
click at [131, 120] on div "Yes" at bounding box center [265, 124] width 281 height 9
click at [128, 122] on input "Yes" at bounding box center [127, 124] width 5 height 5
radio input "true"
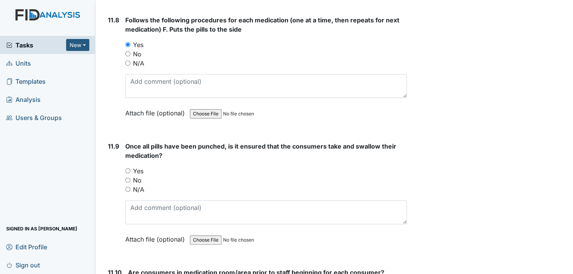
scroll to position [9620, 0]
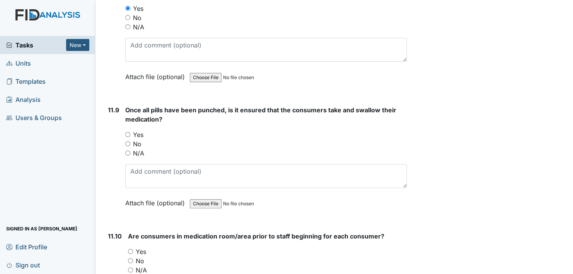
click at [128, 132] on input "Yes" at bounding box center [127, 134] width 5 height 5
radio input "true"
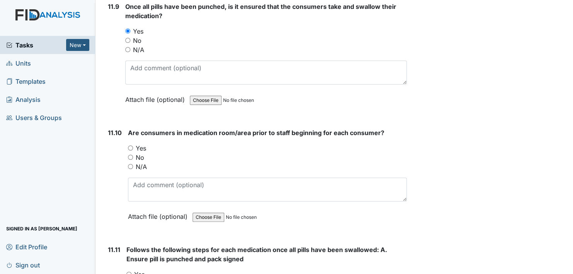
scroll to position [9736, 0]
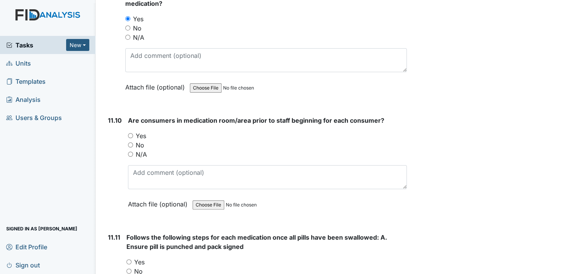
click at [130, 133] on input "Yes" at bounding box center [130, 135] width 5 height 5
radio input "true"
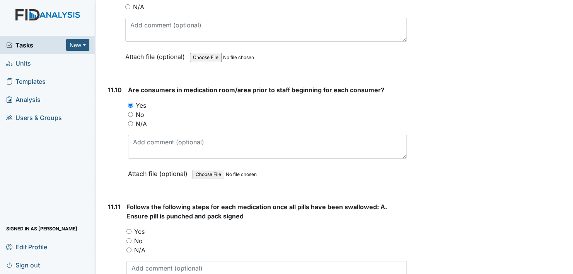
scroll to position [9852, 0]
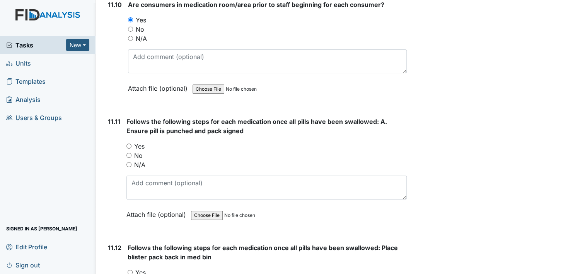
click at [128, 144] on input "Yes" at bounding box center [128, 146] width 5 height 5
radio input "true"
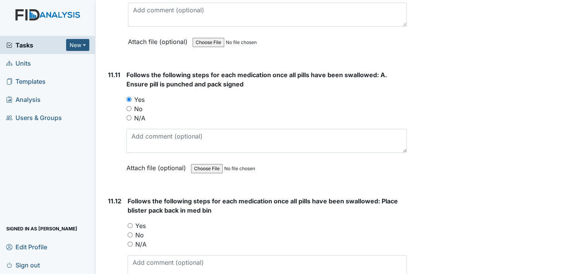
scroll to position [9967, 0]
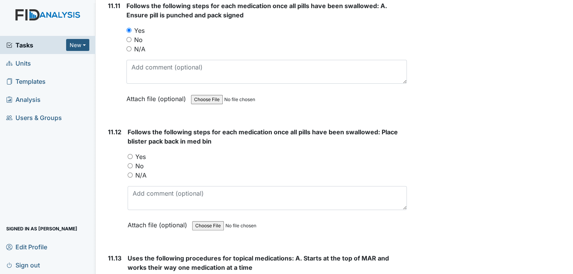
click at [129, 154] on input "Yes" at bounding box center [129, 156] width 5 height 5
radio input "true"
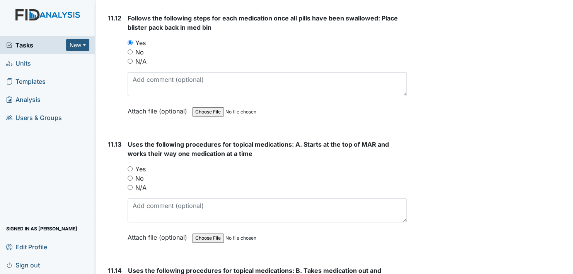
scroll to position [10083, 0]
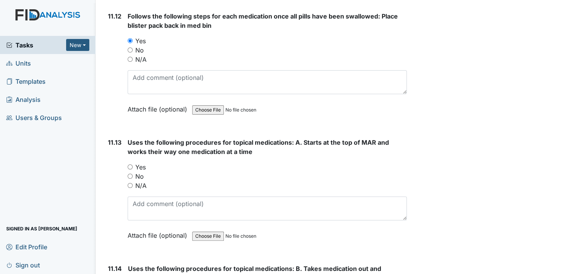
click at [131, 165] on input "Yes" at bounding box center [129, 167] width 5 height 5
radio input "true"
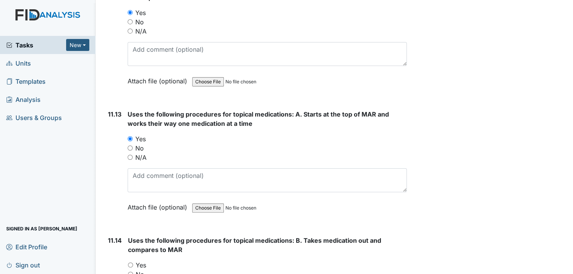
scroll to position [10199, 0]
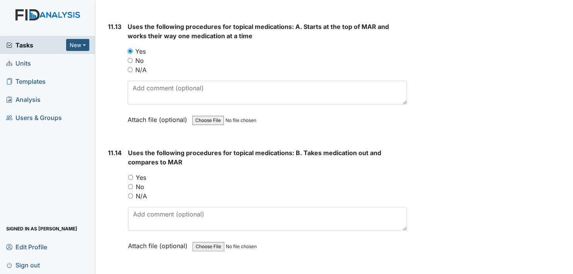
click at [130, 175] on input "Yes" at bounding box center [130, 177] width 5 height 5
radio input "true"
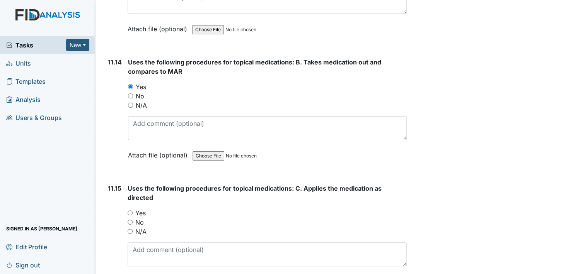
scroll to position [10315, 0]
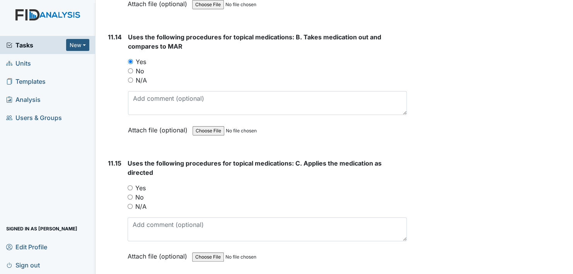
click at [130, 185] on input "Yes" at bounding box center [129, 187] width 5 height 5
radio input "true"
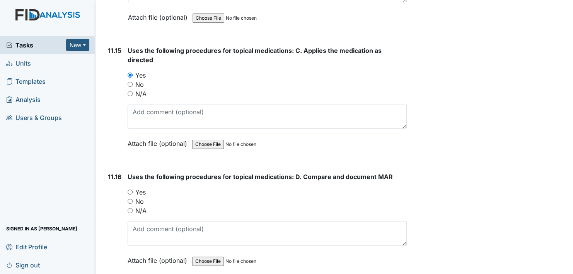
scroll to position [10431, 0]
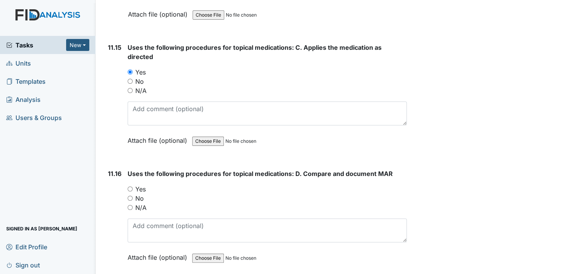
click at [130, 187] on input "Yes" at bounding box center [129, 189] width 5 height 5
radio input "true"
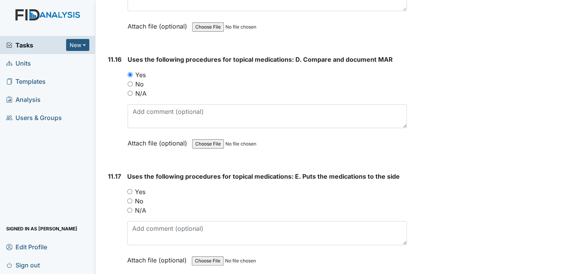
scroll to position [10547, 0]
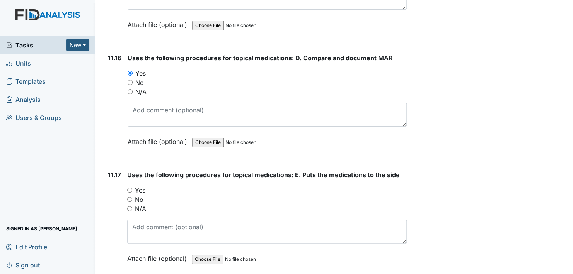
click at [130, 188] on input "Yes" at bounding box center [129, 190] width 5 height 5
radio input "true"
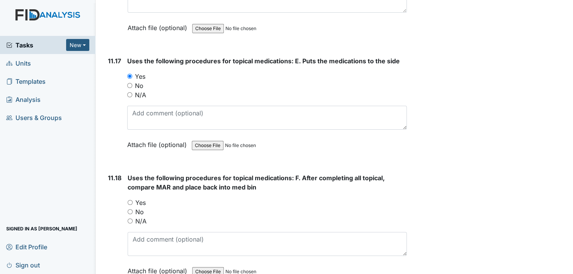
scroll to position [10663, 0]
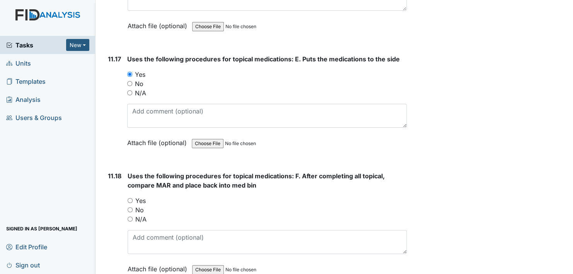
click at [130, 198] on input "Yes" at bounding box center [129, 200] width 5 height 5
radio input "true"
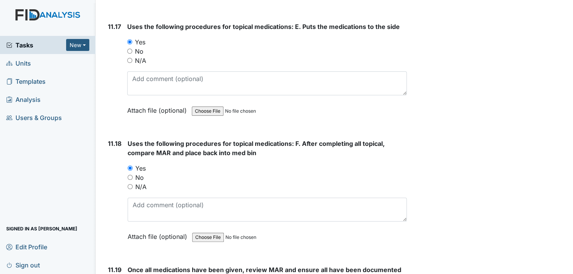
scroll to position [10779, 0]
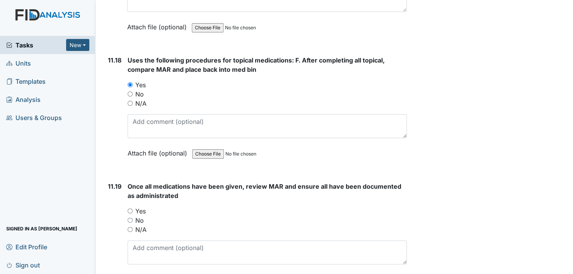
click at [130, 209] on input "Yes" at bounding box center [129, 211] width 5 height 5
radio input "true"
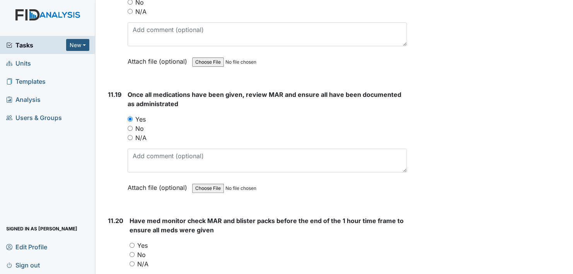
scroll to position [10895, 0]
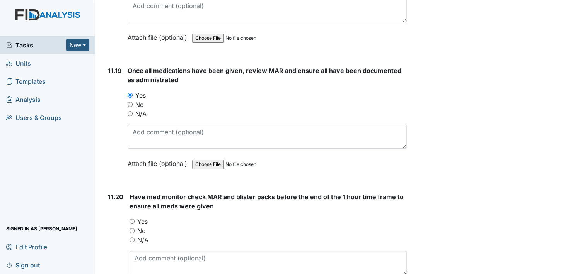
click at [131, 219] on input "Yes" at bounding box center [131, 221] width 5 height 5
radio input "true"
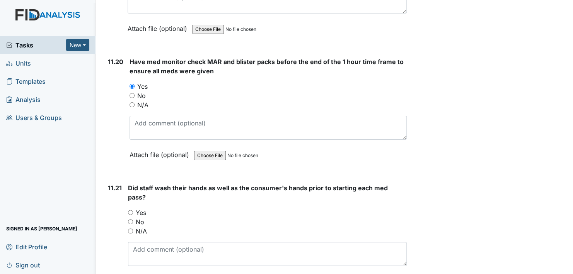
scroll to position [11049, 0]
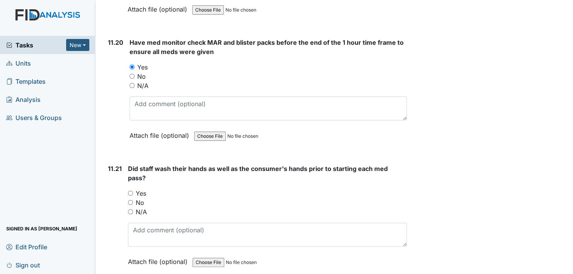
drag, startPoint x: 131, startPoint y: 166, endPoint x: 134, endPoint y: 166, distance: 3.9
click at [133, 189] on div "Yes" at bounding box center [267, 193] width 279 height 9
click at [131, 191] on input "Yes" at bounding box center [130, 193] width 5 height 5
radio input "true"
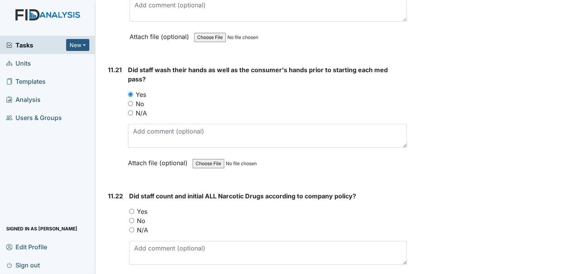
scroll to position [11165, 0]
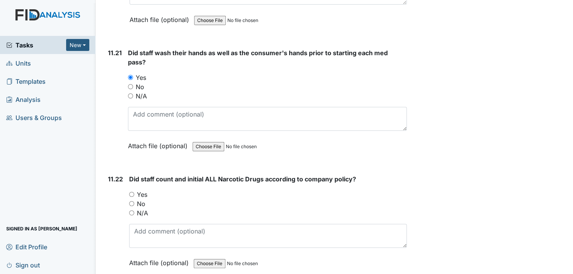
click at [133, 192] on input "Yes" at bounding box center [131, 194] width 5 height 5
radio input "true"
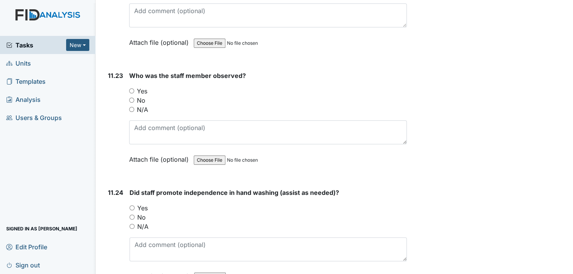
scroll to position [11397, 0]
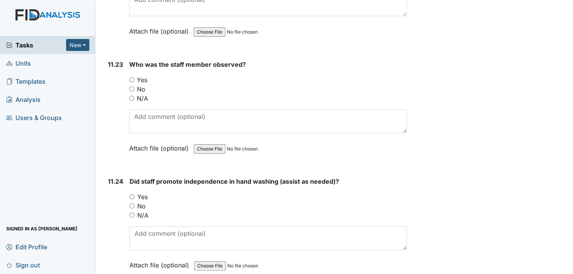
click at [133, 194] on input "Yes" at bounding box center [131, 196] width 5 height 5
radio input "true"
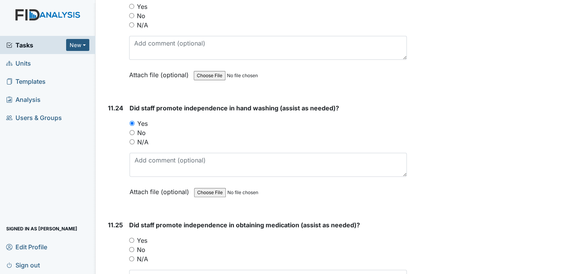
scroll to position [11513, 0]
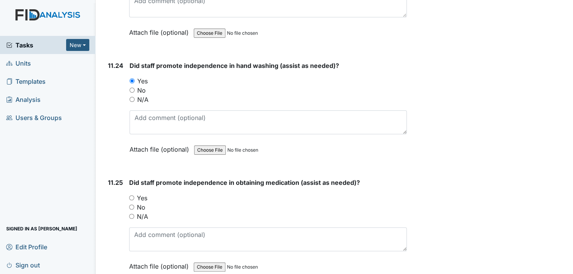
click at [133, 195] on input "Yes" at bounding box center [131, 197] width 5 height 5
radio input "true"
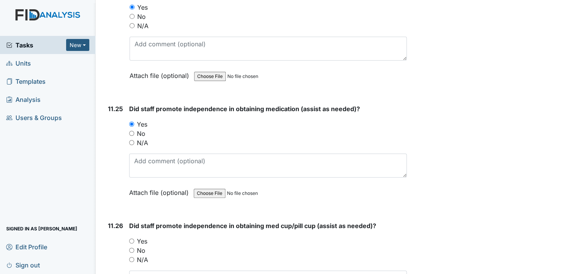
scroll to position [11667, 0]
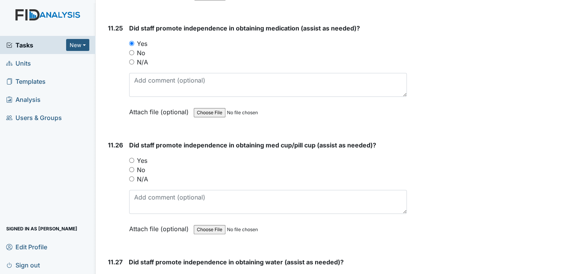
click at [131, 158] on input "Yes" at bounding box center [131, 160] width 5 height 5
radio input "true"
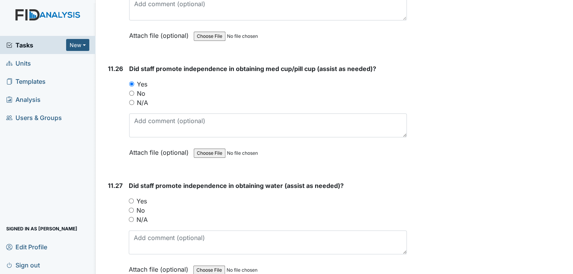
scroll to position [11745, 0]
click at [133, 198] on input "Yes" at bounding box center [131, 200] width 5 height 5
radio input "true"
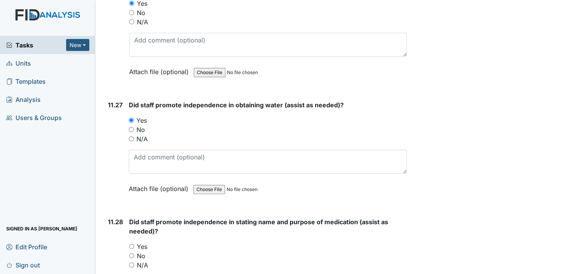
scroll to position [11860, 0]
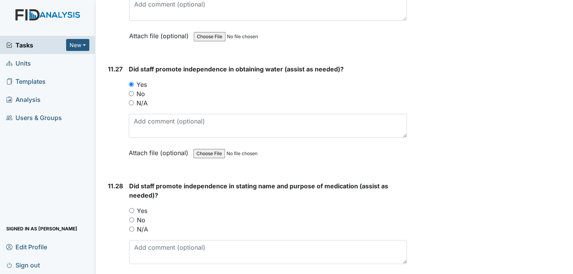
click at [131, 208] on input "Yes" at bounding box center [131, 210] width 5 height 5
radio input "true"
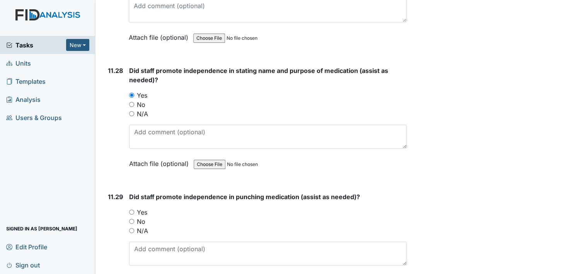
scroll to position [11976, 0]
drag, startPoint x: 131, startPoint y: 180, endPoint x: 140, endPoint y: 182, distance: 9.1
click at [131, 209] on input "Yes" at bounding box center [131, 211] width 5 height 5
radio input "true"
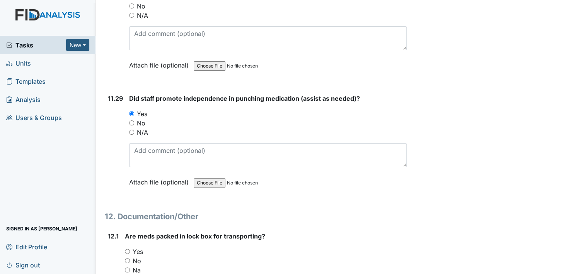
scroll to position [12092, 0]
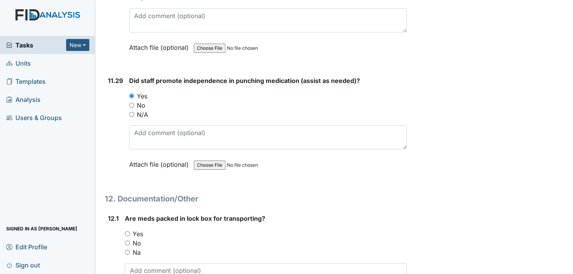
click at [126, 231] on input "Yes" at bounding box center [127, 233] width 5 height 5
radio input "true"
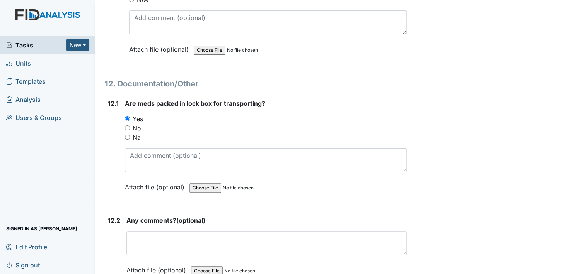
scroll to position [12208, 0]
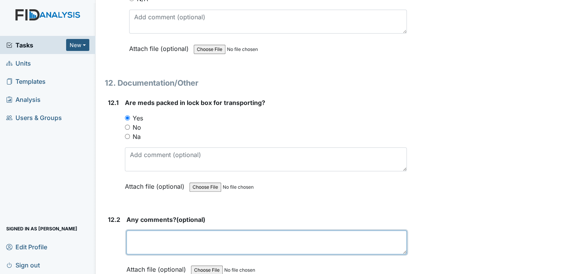
click at [163, 231] on textarea at bounding box center [266, 243] width 280 height 24
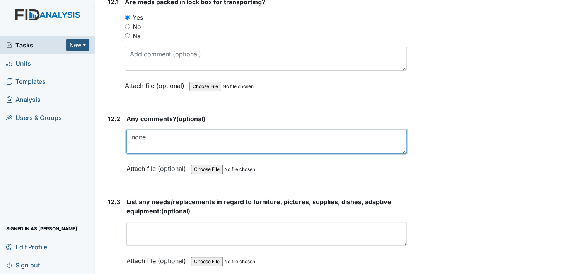
scroll to position [12324, 0]
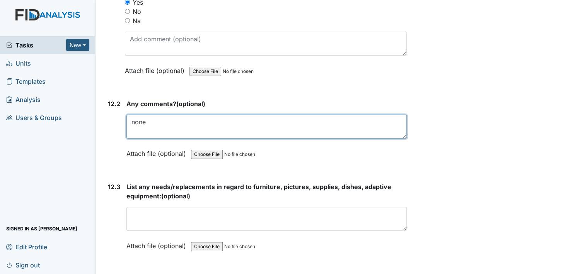
type textarea "none"
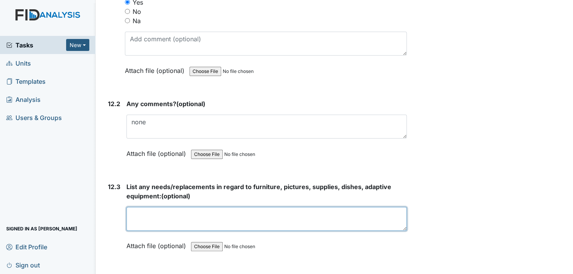
click at [151, 207] on textarea at bounding box center [266, 219] width 280 height 24
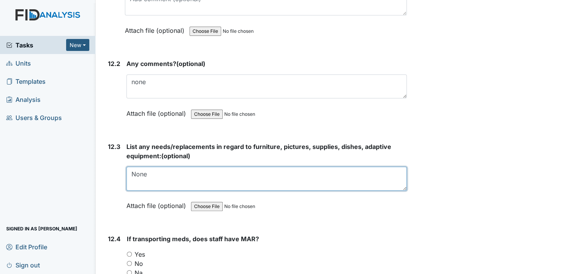
scroll to position [12440, 0]
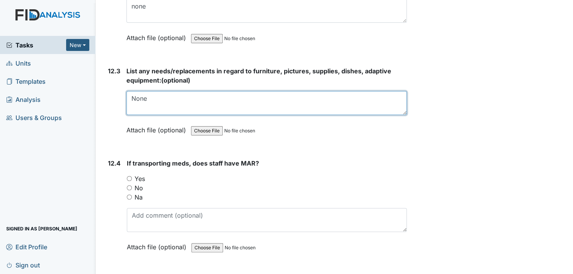
type textarea "None"
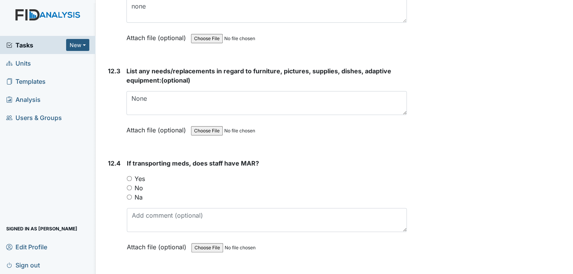
click at [128, 176] on input "Yes" at bounding box center [129, 178] width 5 height 5
radio input "true"
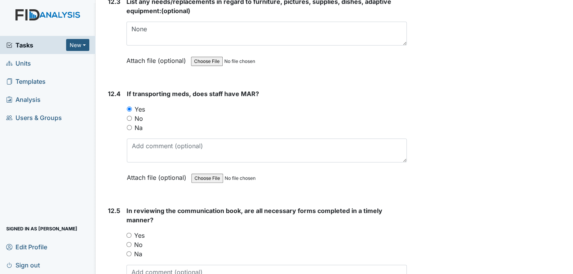
scroll to position [12517, 0]
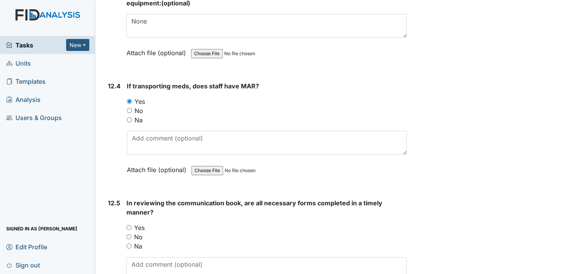
click at [128, 225] on input "Yes" at bounding box center [128, 227] width 5 height 5
radio input "true"
click at [128, 225] on input "Yes" at bounding box center [128, 227] width 5 height 5
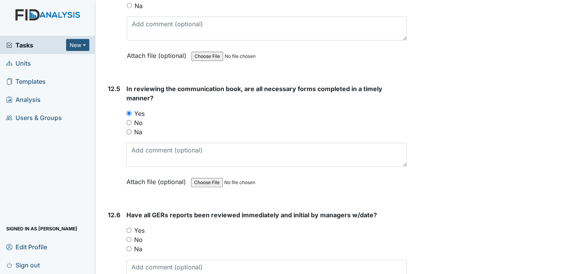
scroll to position [12633, 0]
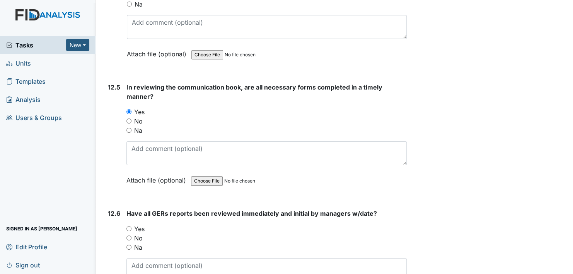
click at [127, 226] on input "Yes" at bounding box center [128, 228] width 5 height 5
radio input "true"
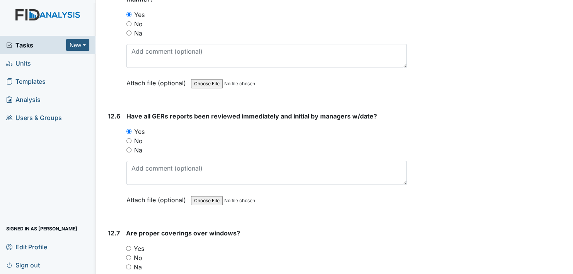
scroll to position [12749, 0]
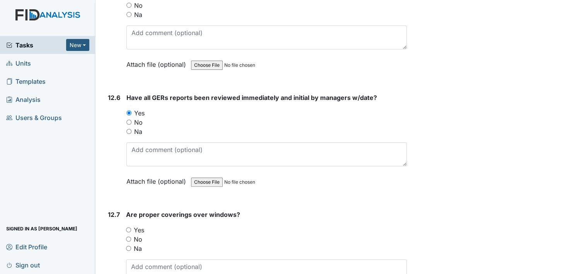
click at [129, 228] on input "Yes" at bounding box center [128, 230] width 5 height 5
radio input "true"
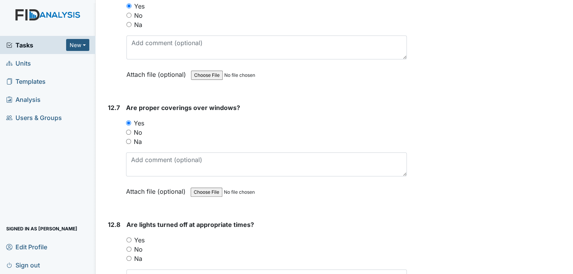
scroll to position [12865, 0]
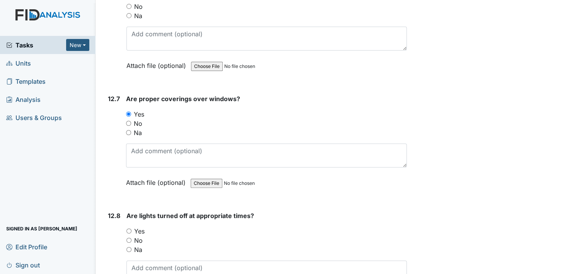
click at [128, 229] on input "Yes" at bounding box center [128, 231] width 5 height 5
radio input "true"
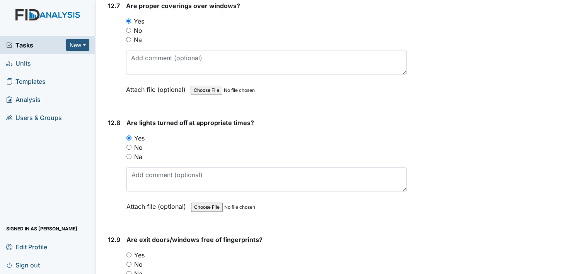
scroll to position [12981, 0]
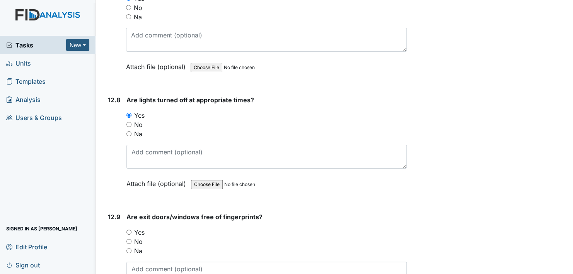
click at [129, 230] on input "Yes" at bounding box center [128, 232] width 5 height 5
radio input "true"
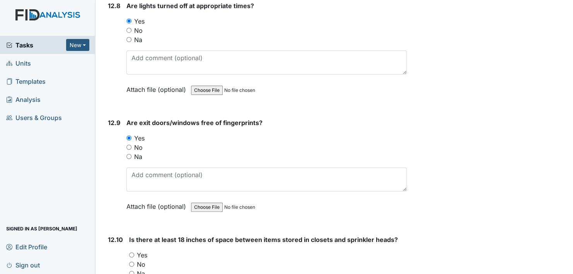
scroll to position [13097, 0]
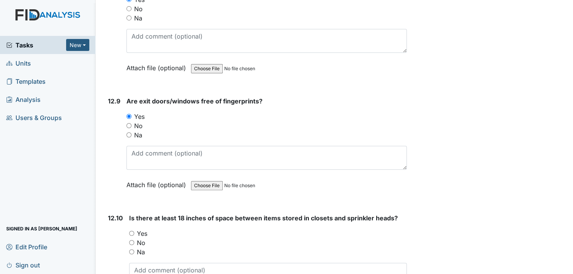
click at [130, 231] on input "Yes" at bounding box center [131, 233] width 5 height 5
radio input "true"
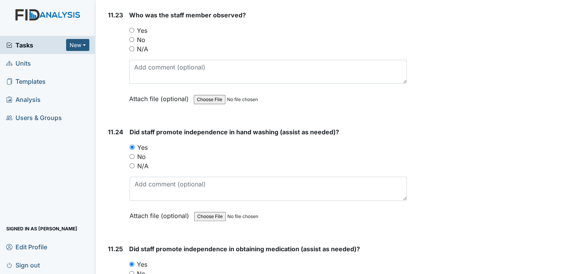
scroll to position [11397, 0]
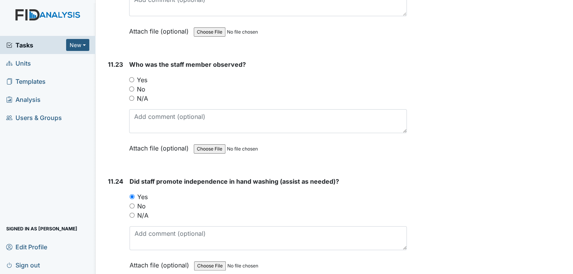
click at [131, 77] on input "Yes" at bounding box center [131, 79] width 5 height 5
radio input "true"
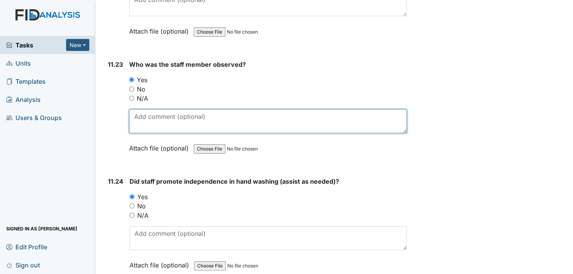
click at [157, 109] on textarea at bounding box center [267, 121] width 277 height 24
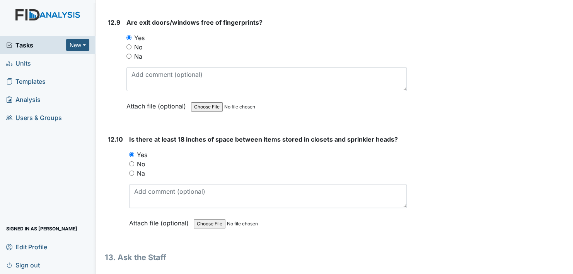
scroll to position [13290, 0]
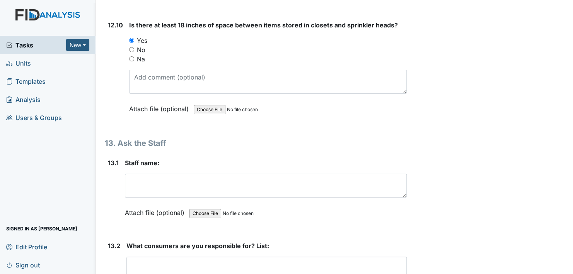
type textarea "Natilie"
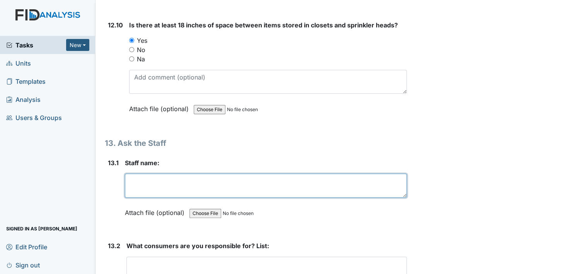
click at [177, 174] on textarea at bounding box center [266, 186] width 282 height 24
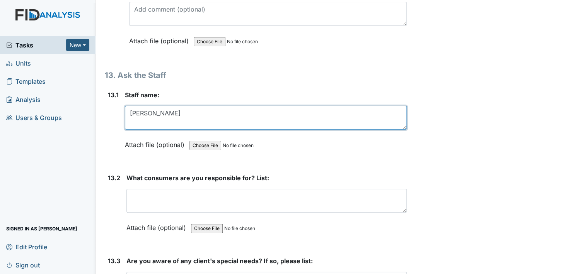
scroll to position [13367, 0]
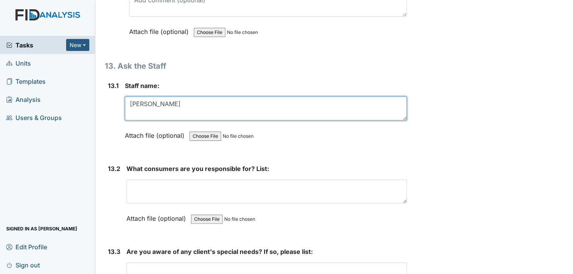
type textarea "Natlie"
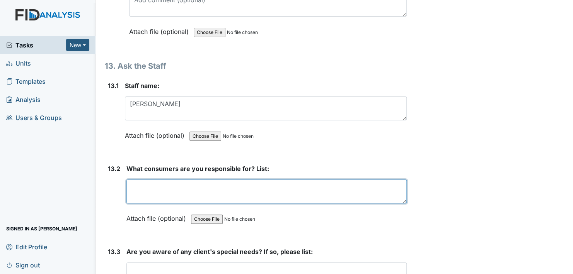
click at [168, 180] on textarea at bounding box center [266, 192] width 280 height 24
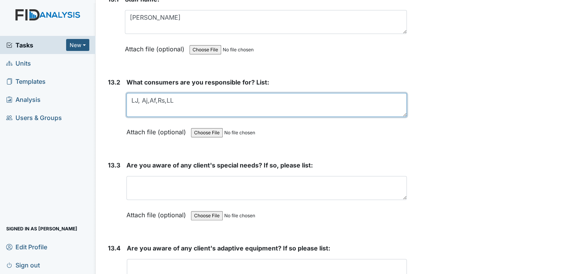
scroll to position [13483, 0]
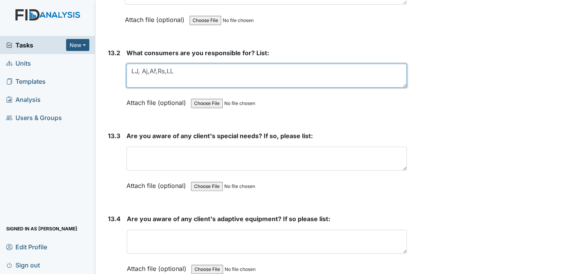
type textarea "LJ, Aj,Af,Rs,LL"
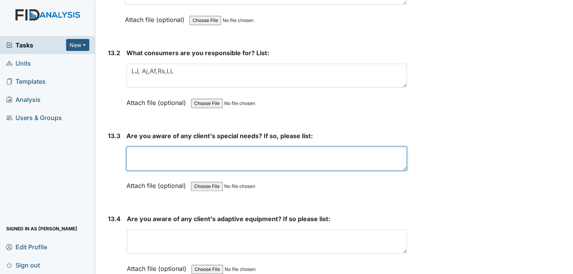
click at [148, 147] on textarea at bounding box center [266, 159] width 280 height 24
type textarea "Linwood requires one on one assistance"
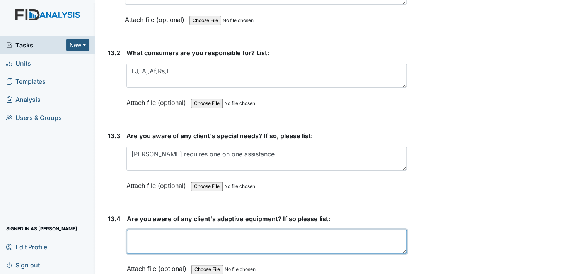
click at [165, 230] on textarea at bounding box center [267, 242] width 280 height 24
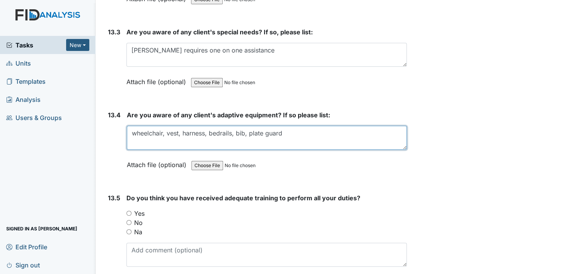
scroll to position [13560, 0]
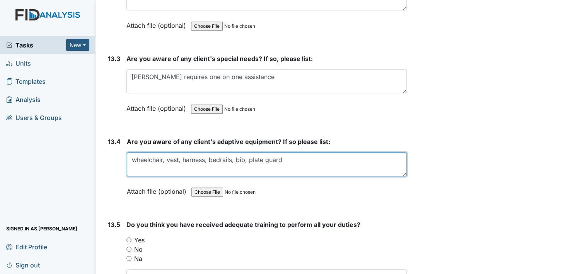
type textarea "wheelchair, vest, harness, bedrails, bib, plate guard"
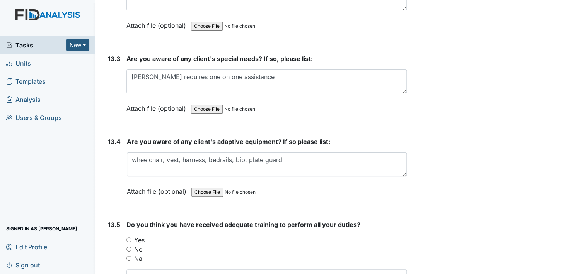
click at [129, 238] on input "Yes" at bounding box center [128, 240] width 5 height 5
radio input "true"
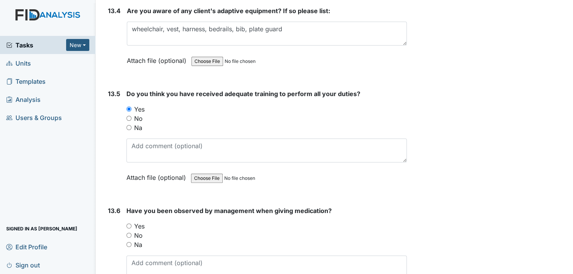
scroll to position [13715, 0]
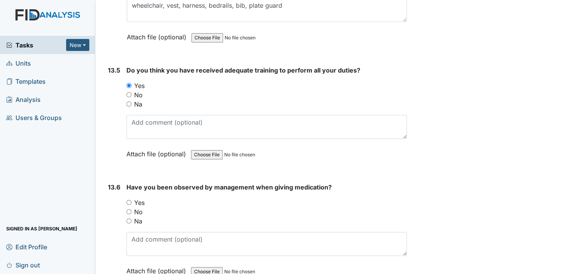
click at [130, 200] on input "Yes" at bounding box center [128, 202] width 5 height 5
radio input "true"
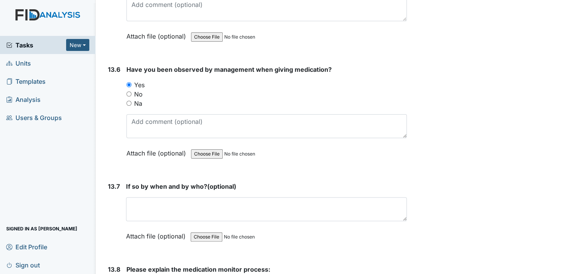
scroll to position [13869, 0]
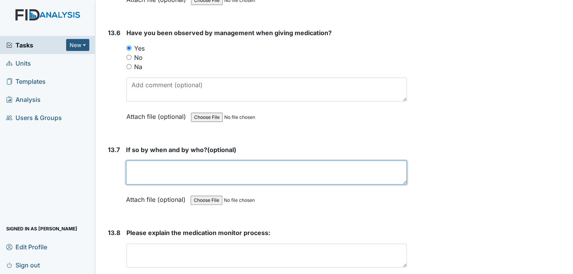
click at [179, 161] on textarea at bounding box center [266, 173] width 280 height 24
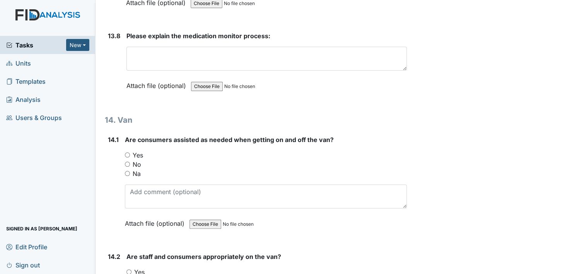
scroll to position [14063, 0]
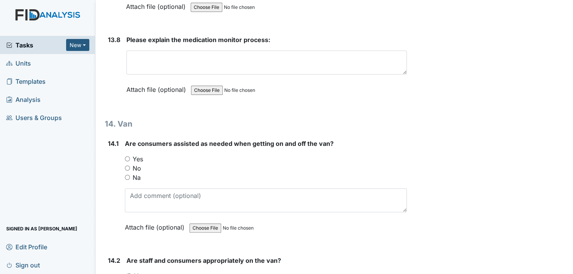
type textarea "Veronica Cobb HM"
drag, startPoint x: 130, startPoint y: 237, endPoint x: 203, endPoint y: 243, distance: 73.3
click at [130, 274] on input "Yes" at bounding box center [128, 276] width 5 height 5
radio input "true"
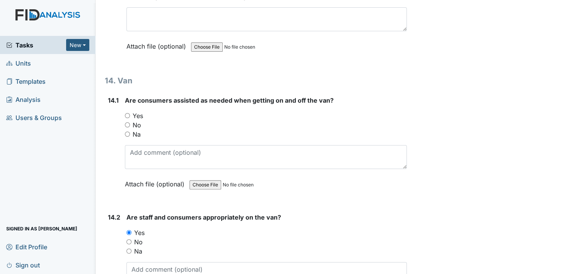
scroll to position [14178, 0]
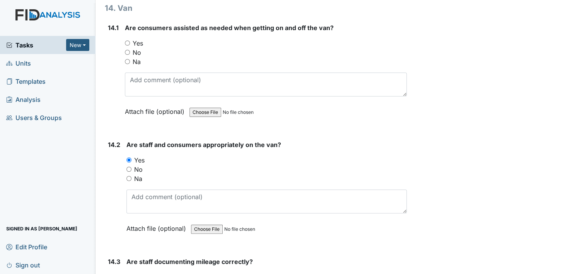
click at [128, 274] on input "Yes" at bounding box center [128, 277] width 5 height 5
radio input "true"
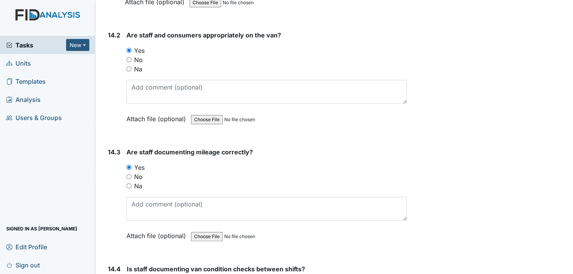
scroll to position [14294, 0]
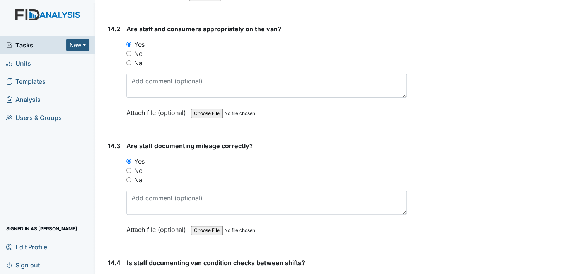
drag, startPoint x: 129, startPoint y: 237, endPoint x: 201, endPoint y: 240, distance: 72.3
click at [129, 274] on input "Yes" at bounding box center [129, 278] width 5 height 5
radio input "true"
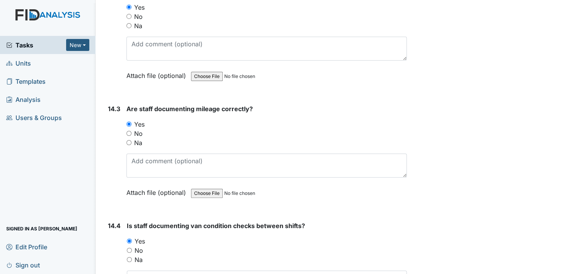
scroll to position [14410, 0]
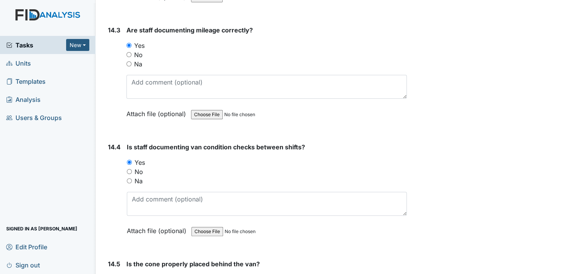
radio input "true"
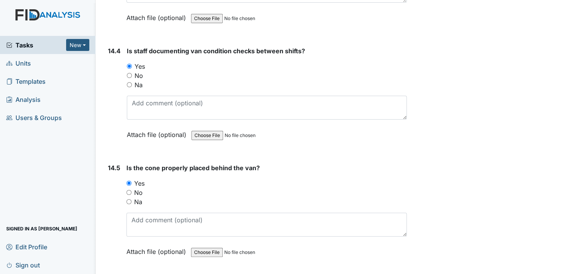
scroll to position [14526, 0]
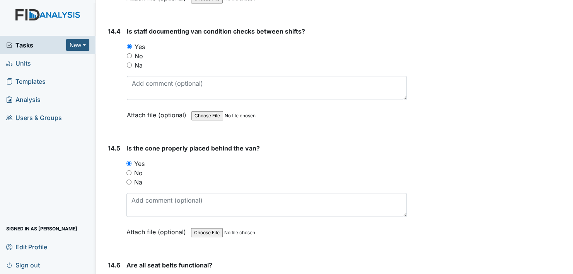
radio input "true"
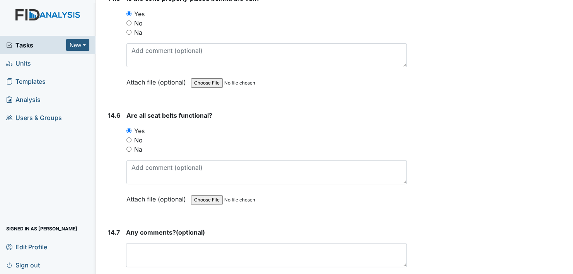
scroll to position [14681, 0]
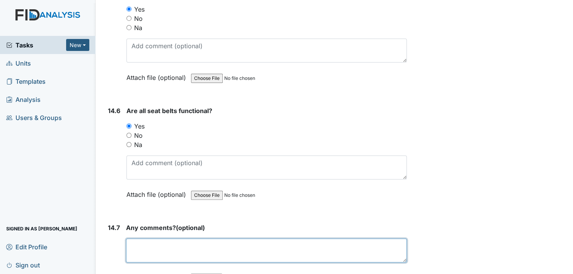
click at [155, 239] on textarea at bounding box center [266, 251] width 280 height 24
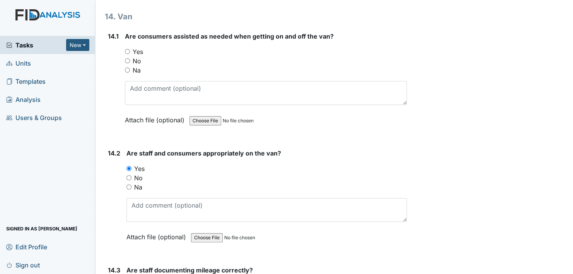
scroll to position [14101, 0]
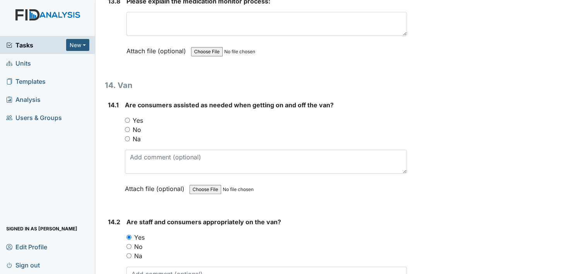
type textarea "None"
click at [126, 118] on input "Yes" at bounding box center [127, 120] width 5 height 5
radio input "true"
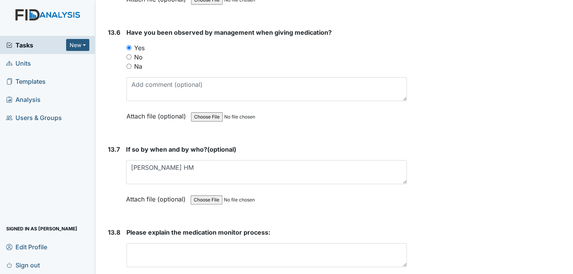
scroll to position [13920, 0]
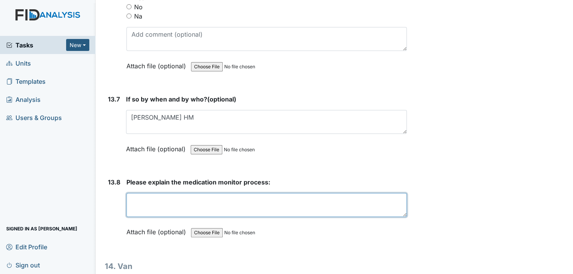
click at [154, 193] on textarea at bounding box center [266, 205] width 280 height 24
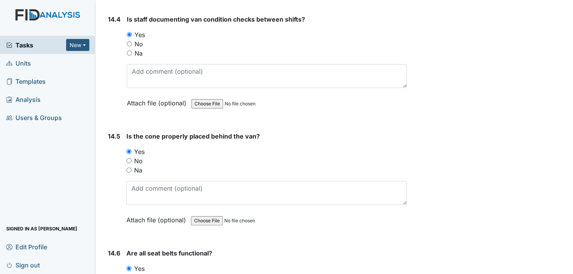
scroll to position [14693, 0]
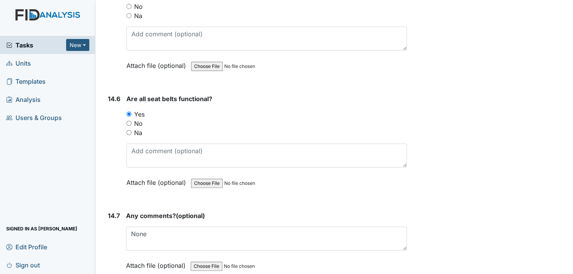
type textarea "unlock door, wash hands, unlock med cabinets, sign into therap, check blister p…"
